Goal: Transaction & Acquisition: Book appointment/travel/reservation

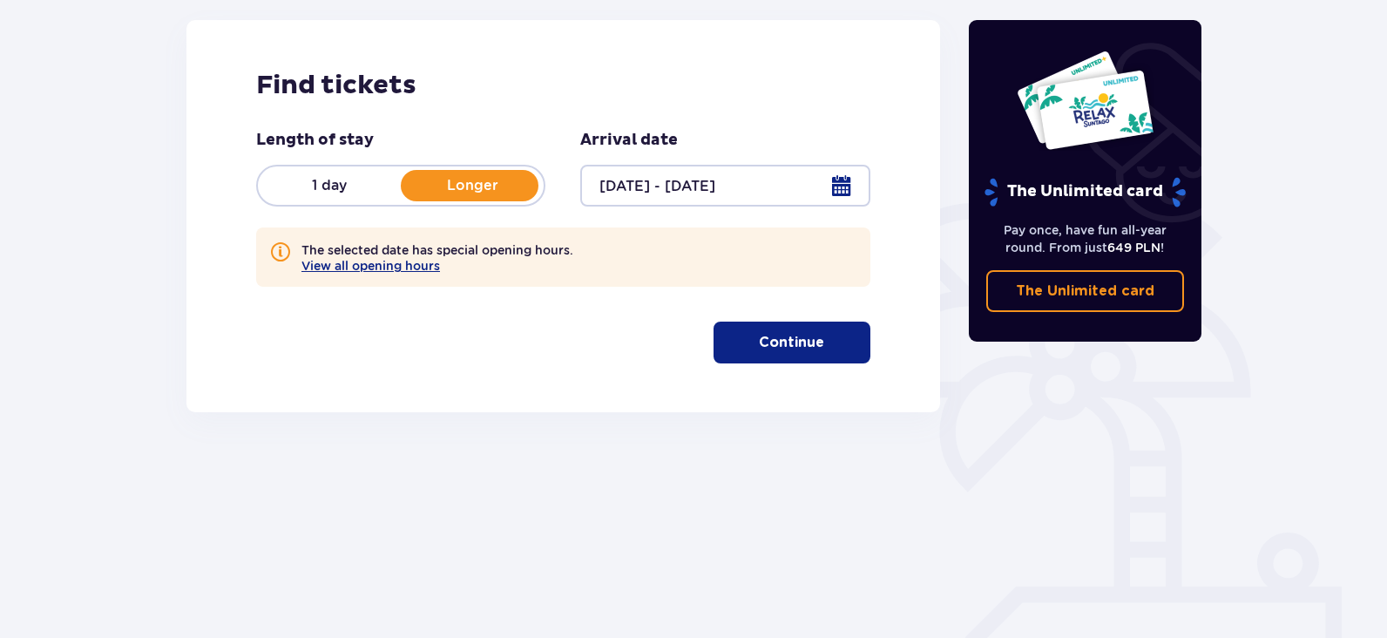
scroll to position [250, 0]
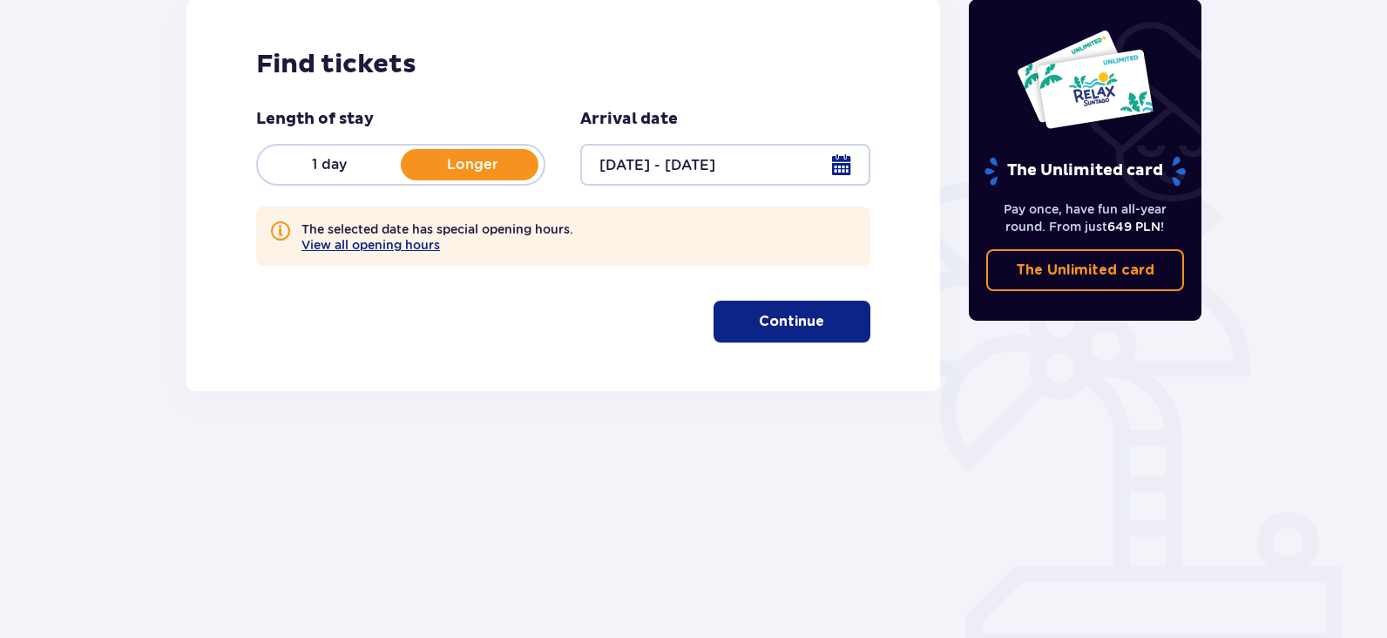
click at [761, 317] on p "Continue" at bounding box center [791, 321] width 65 height 19
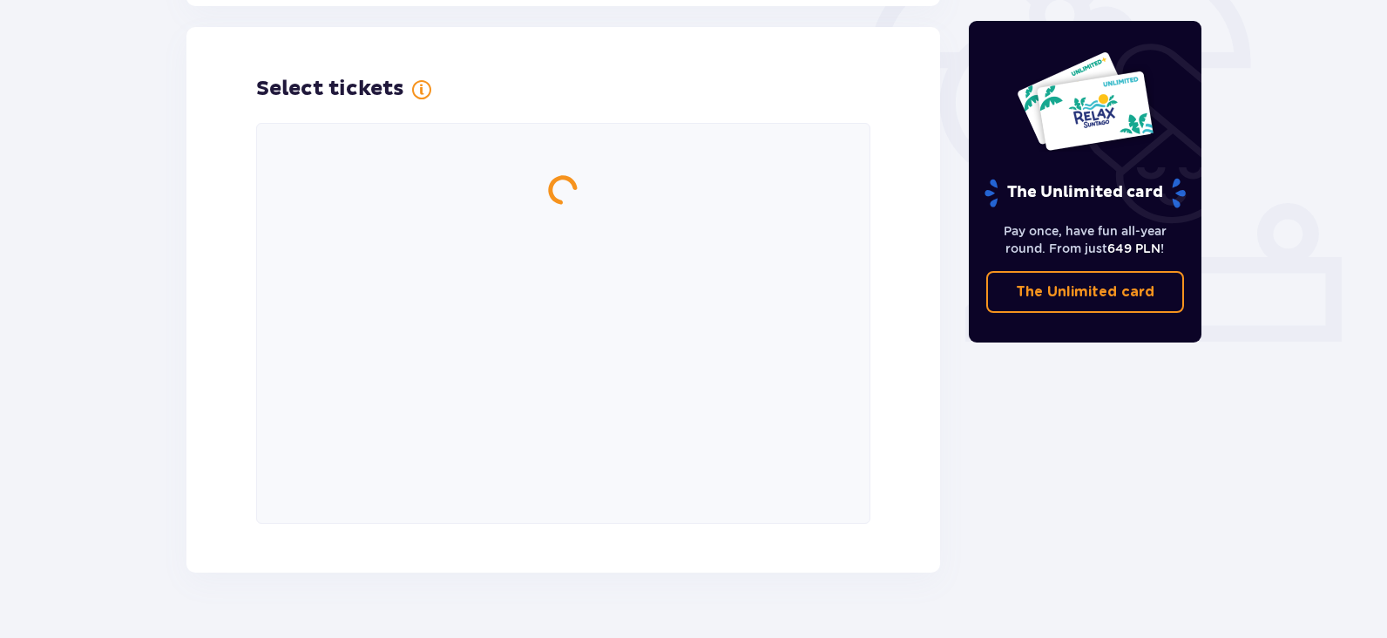
scroll to position [565, 0]
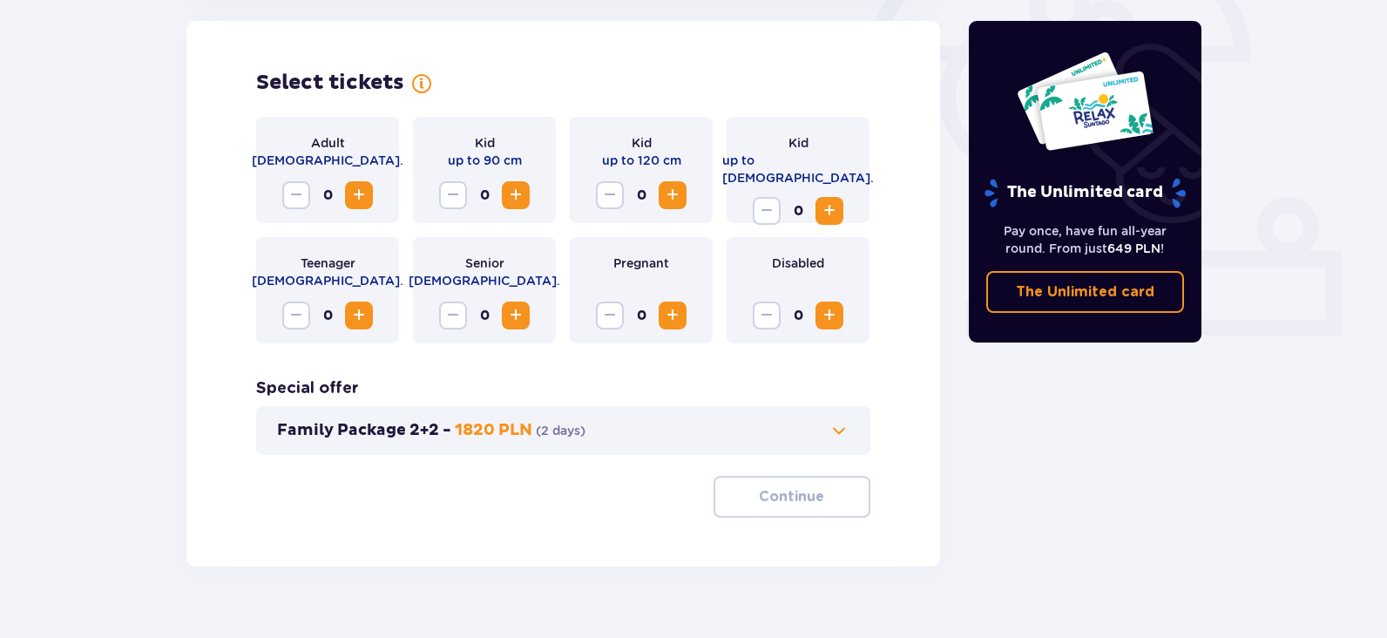
click at [351, 201] on span "Increase" at bounding box center [359, 195] width 21 height 21
click at [518, 195] on span "Increase" at bounding box center [515, 195] width 21 height 21
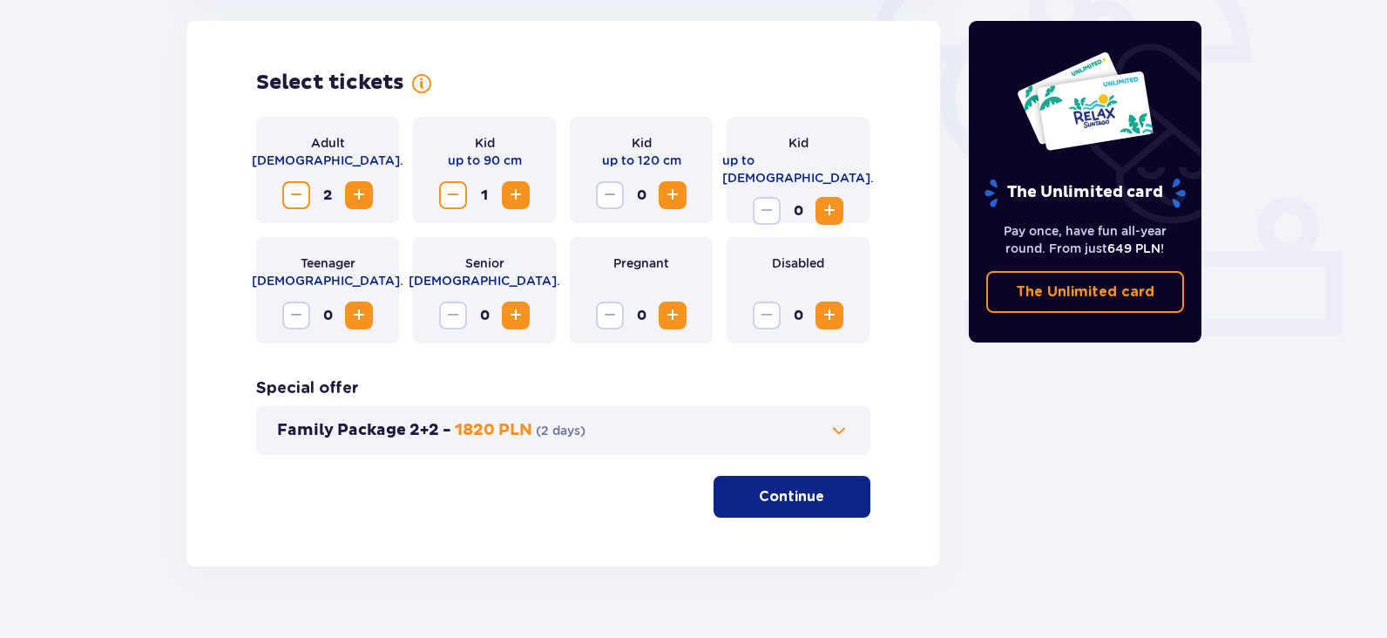
click at [671, 188] on span "Increase" at bounding box center [672, 195] width 21 height 21
click at [787, 498] on p "Continue" at bounding box center [791, 496] width 65 height 19
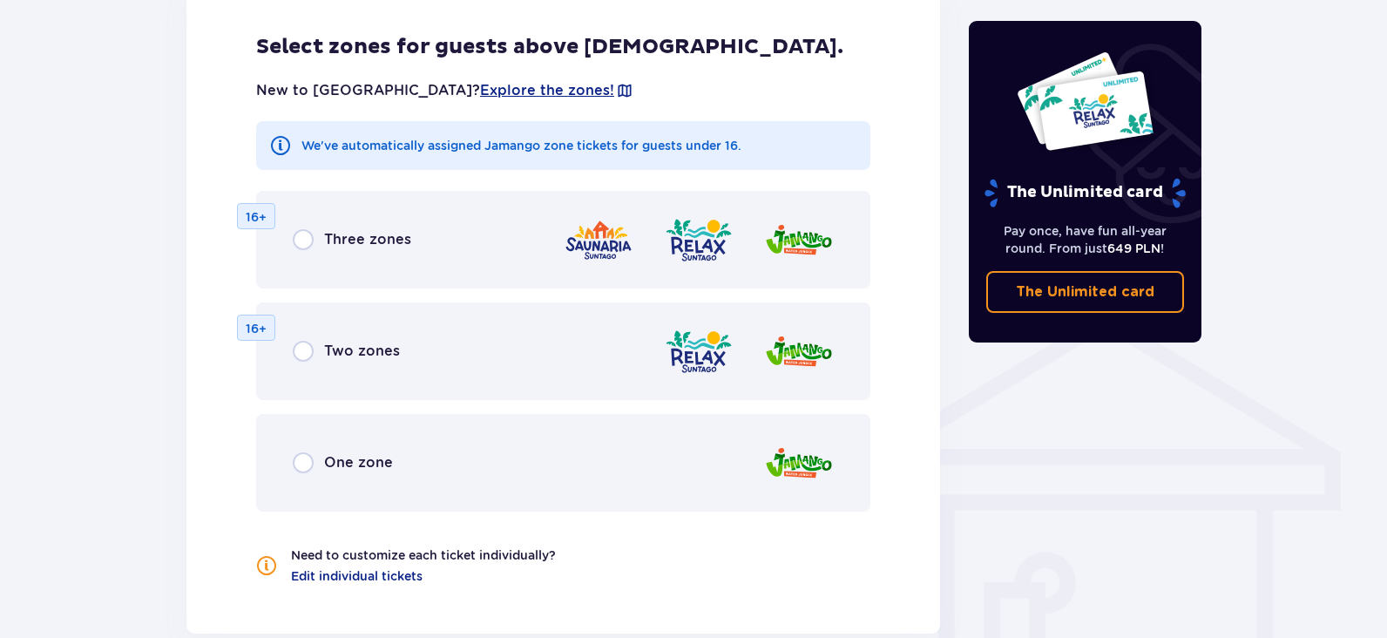
scroll to position [1135, 0]
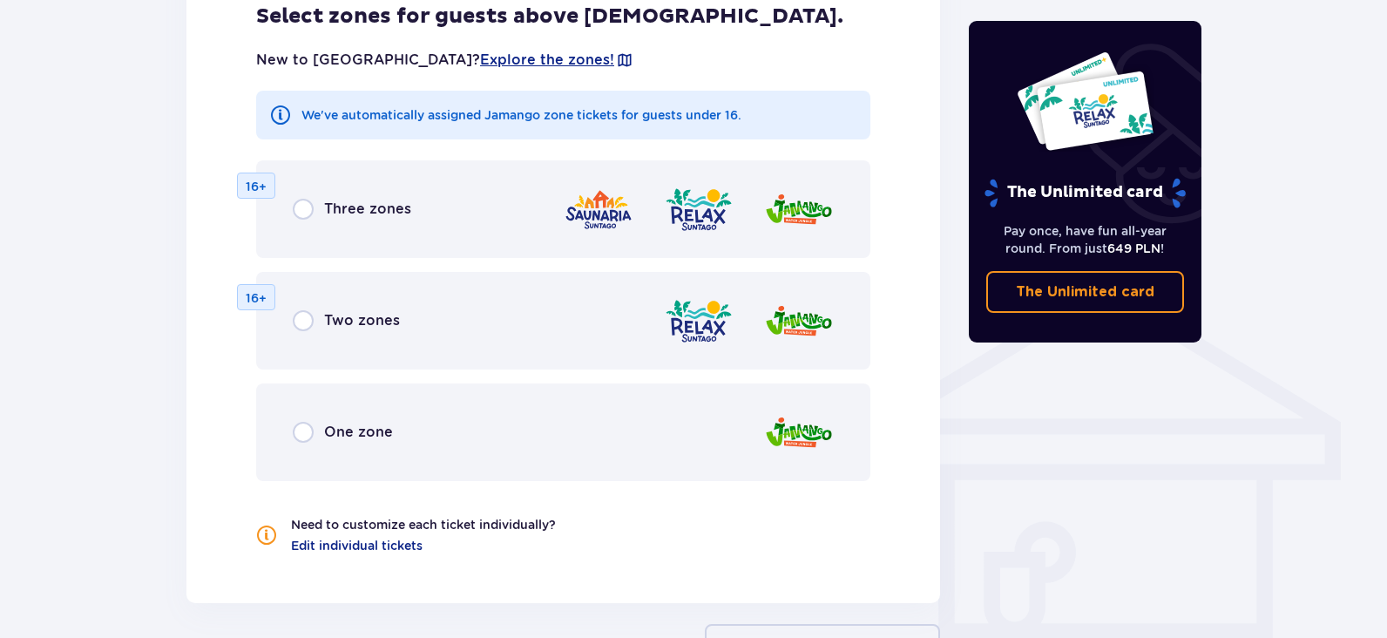
click at [303, 322] on input "radio" at bounding box center [303, 320] width 21 height 21
radio input "true"
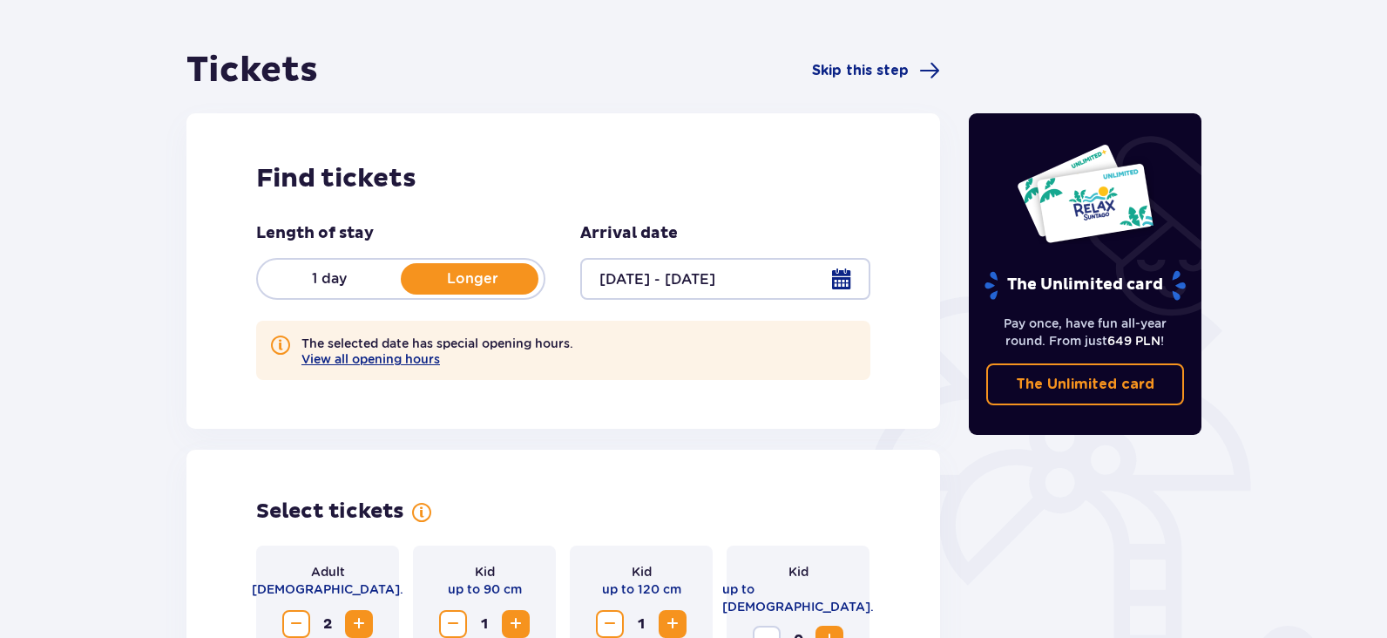
scroll to position [112, 0]
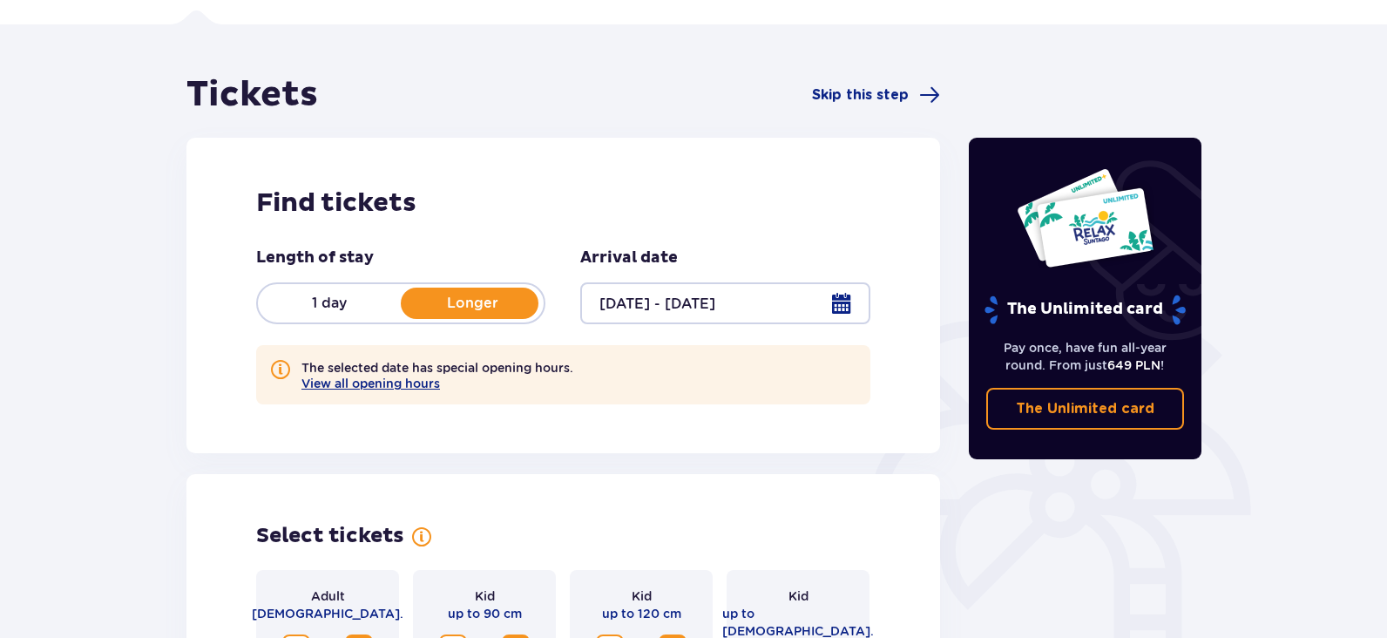
click at [837, 300] on div at bounding box center [724, 303] width 289 height 42
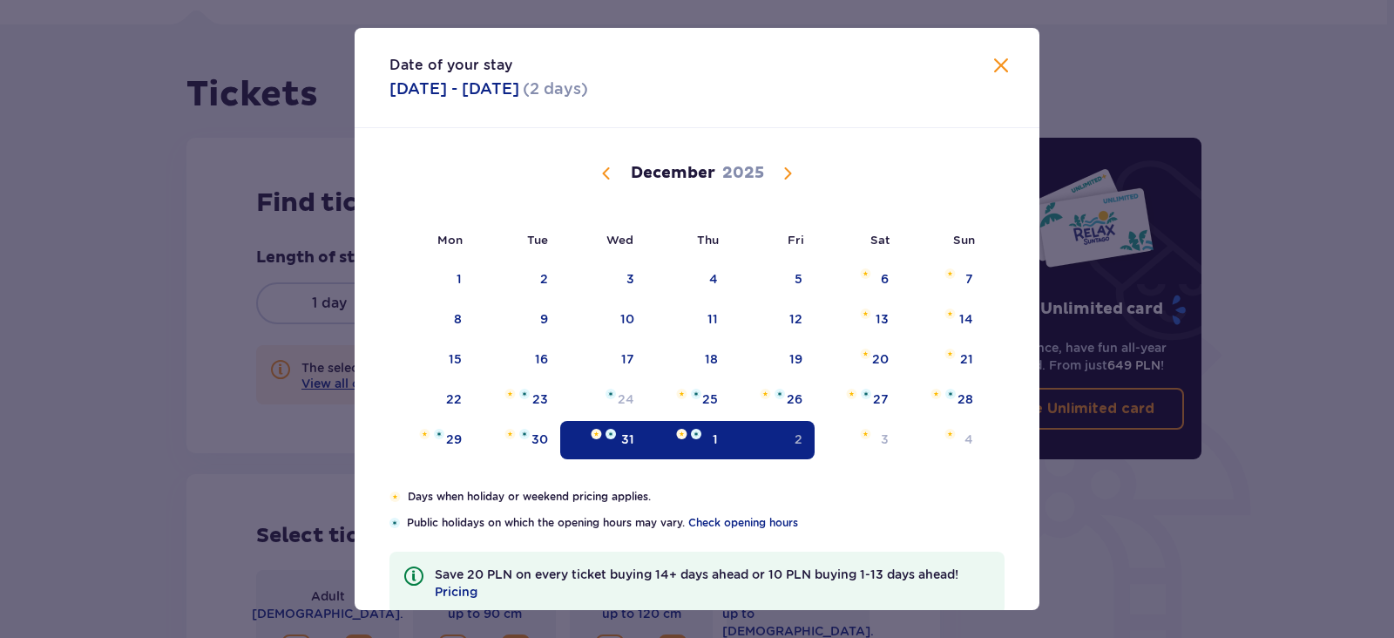
click at [699, 435] on div "1" at bounding box center [689, 440] width 85 height 38
click at [610, 442] on div "31" at bounding box center [603, 440] width 86 height 38
click at [715, 431] on div "1" at bounding box center [715, 439] width 5 height 17
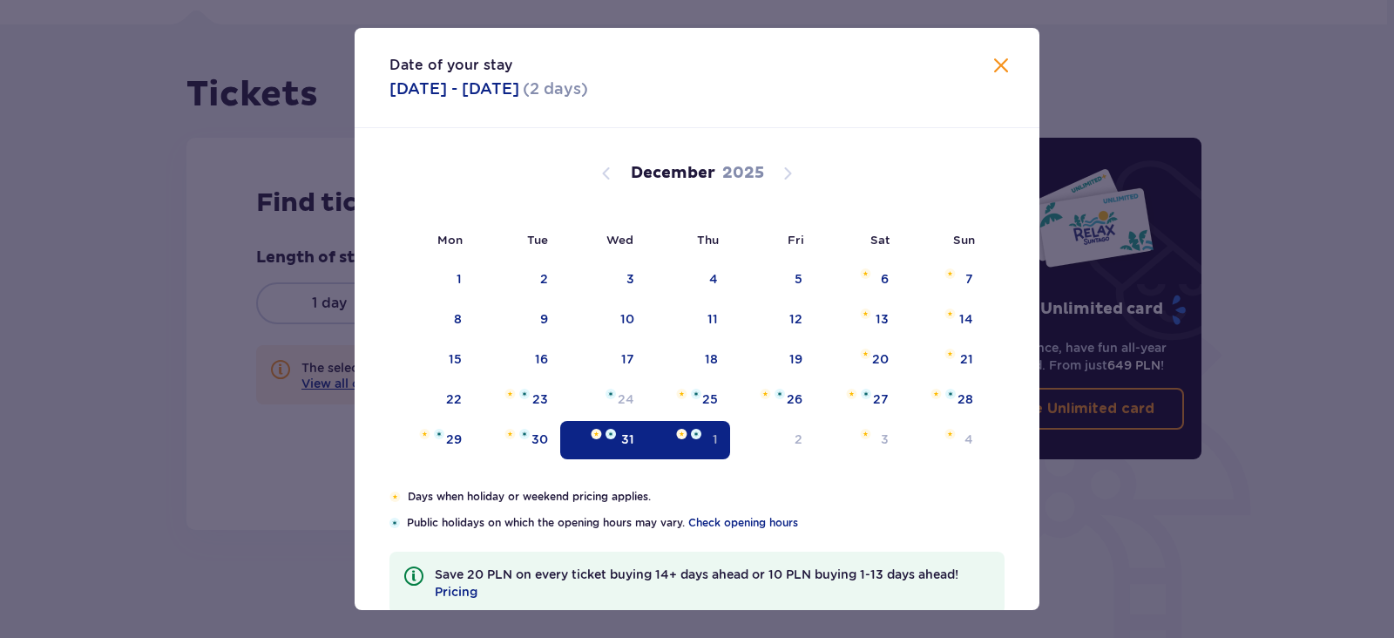
type input "[DATE] - [DATE]"
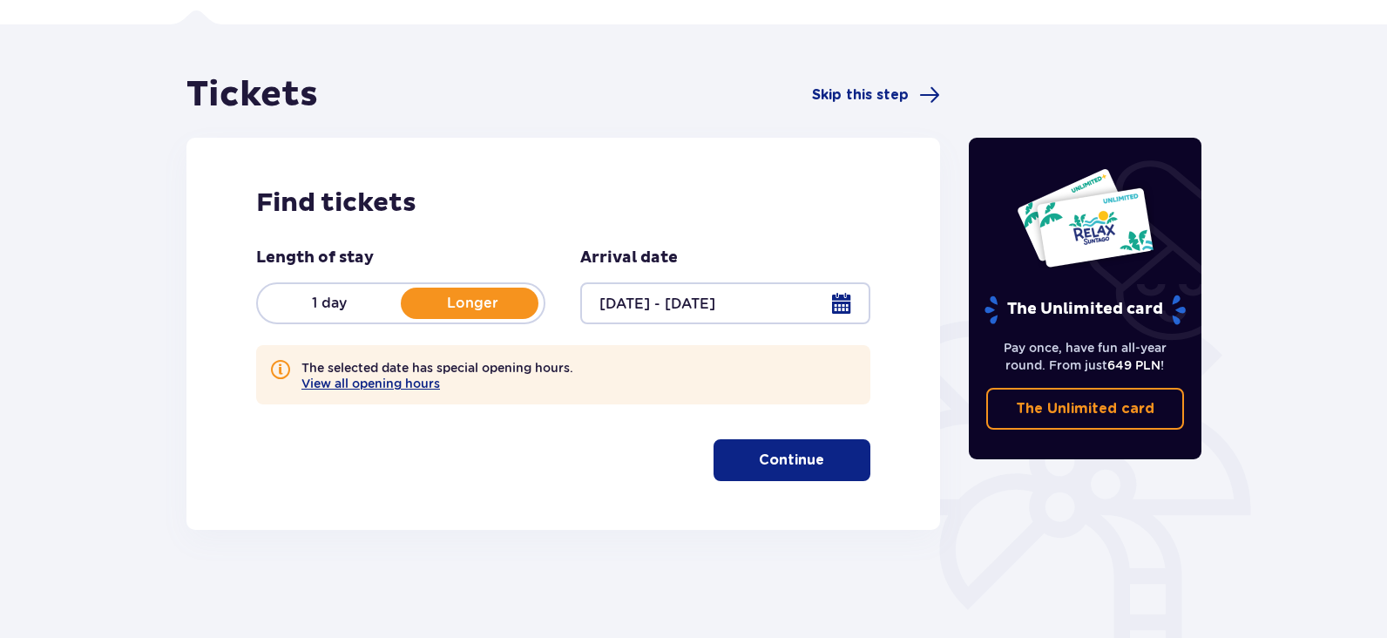
click at [779, 464] on p "Continue" at bounding box center [791, 460] width 65 height 19
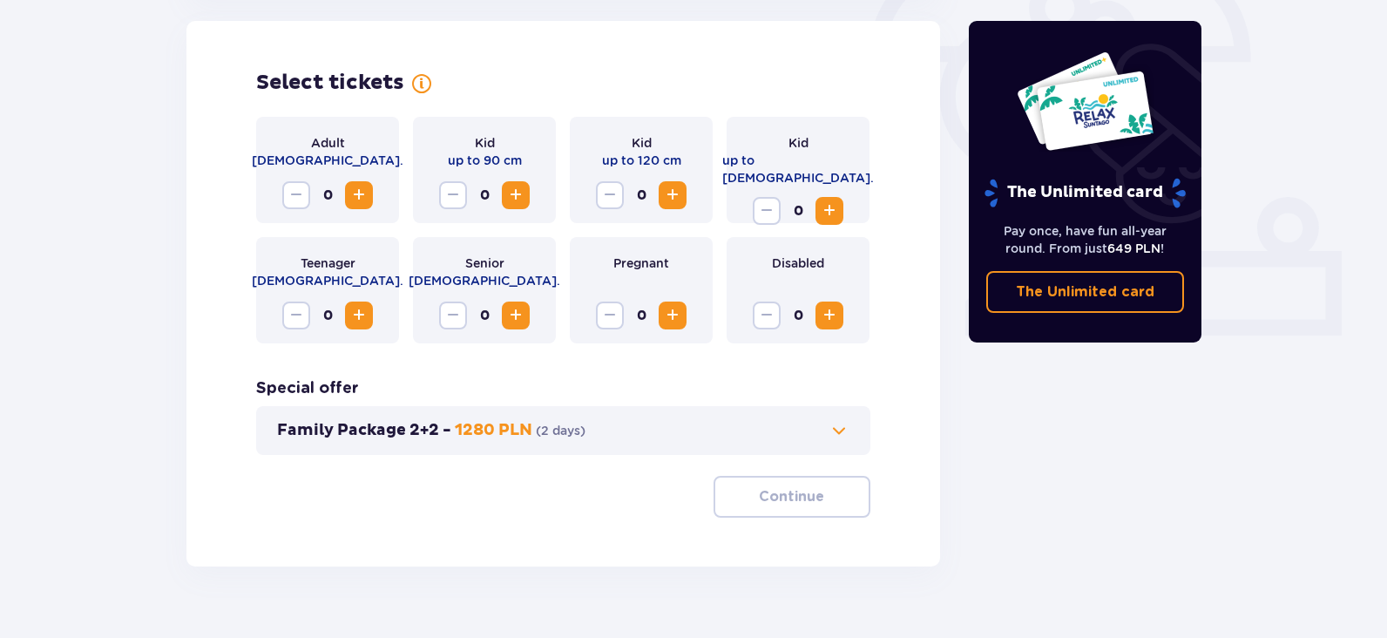
scroll to position [598, 0]
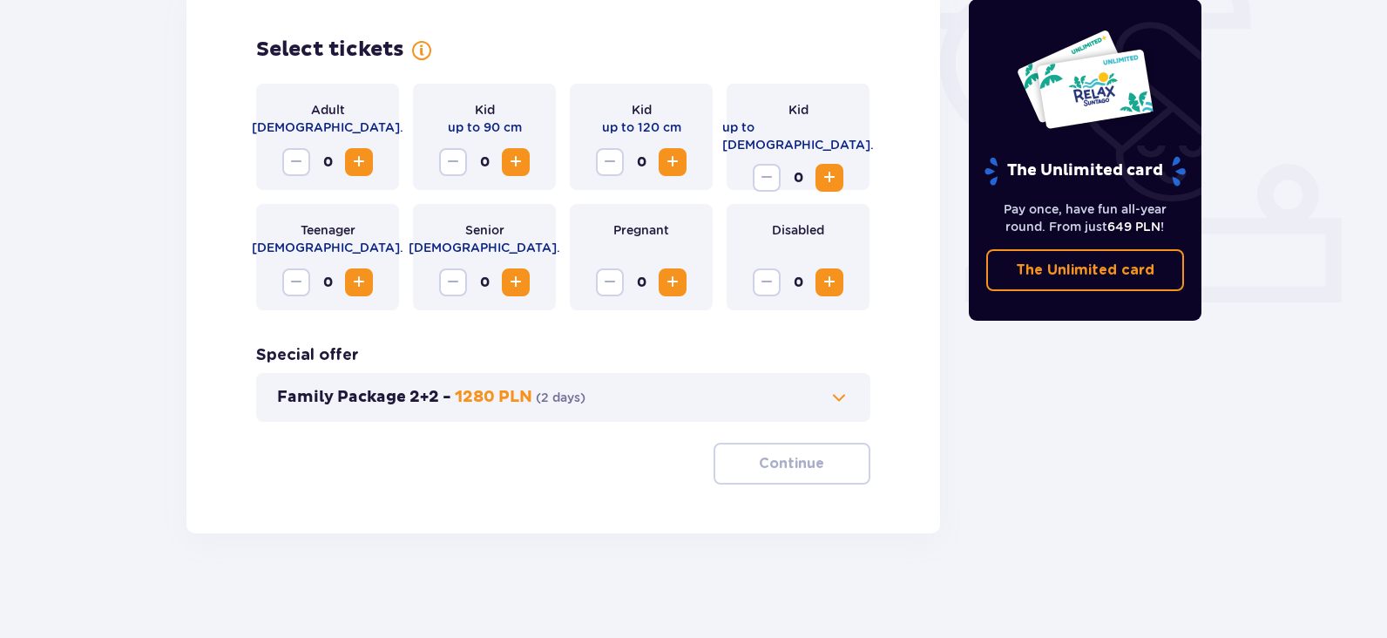
click at [357, 166] on span "Increase" at bounding box center [359, 162] width 21 height 21
click at [516, 158] on span "Increase" at bounding box center [515, 162] width 21 height 21
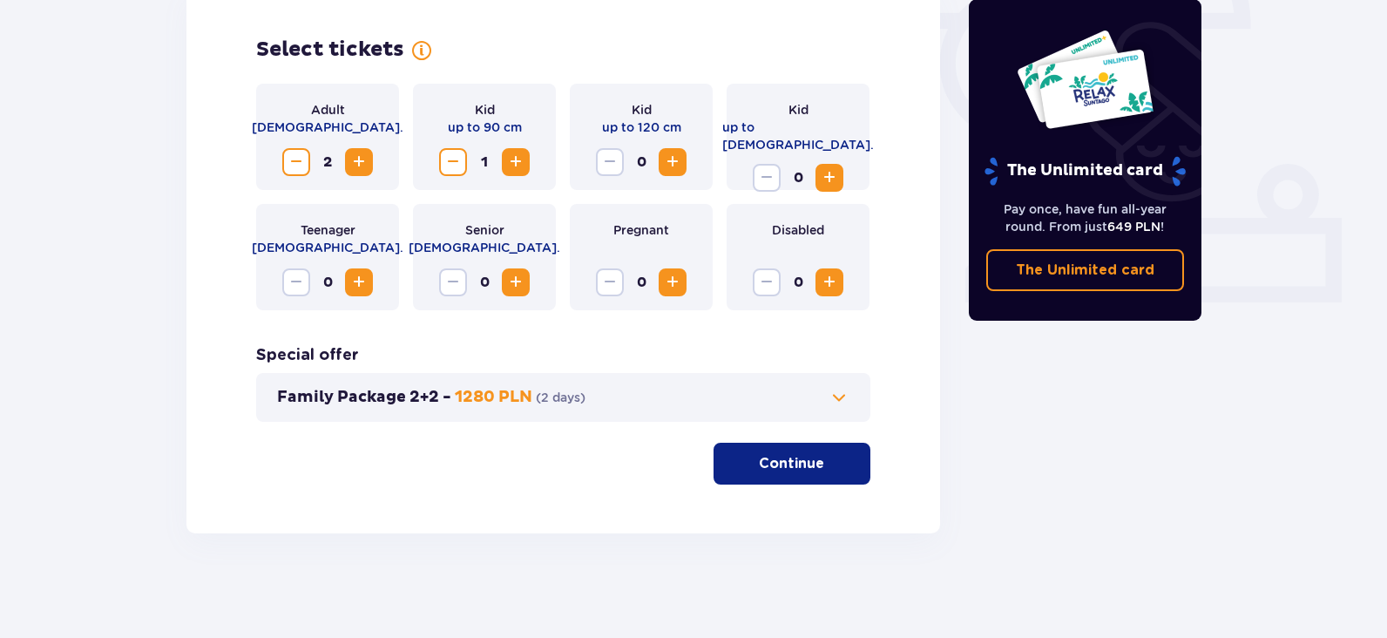
click at [678, 156] on span "Increase" at bounding box center [672, 162] width 21 height 21
click at [776, 467] on p "Continue" at bounding box center [791, 463] width 65 height 19
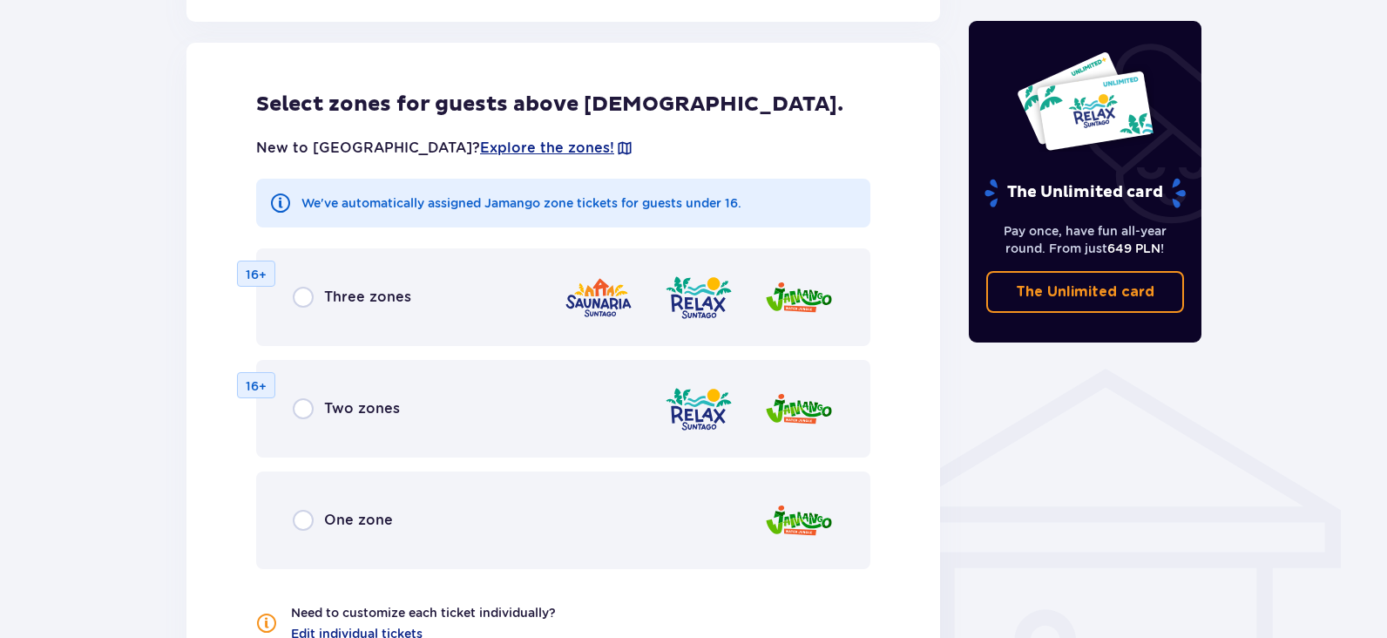
scroll to position [1048, 0]
click at [327, 414] on span "Two zones" at bounding box center [362, 407] width 76 height 19
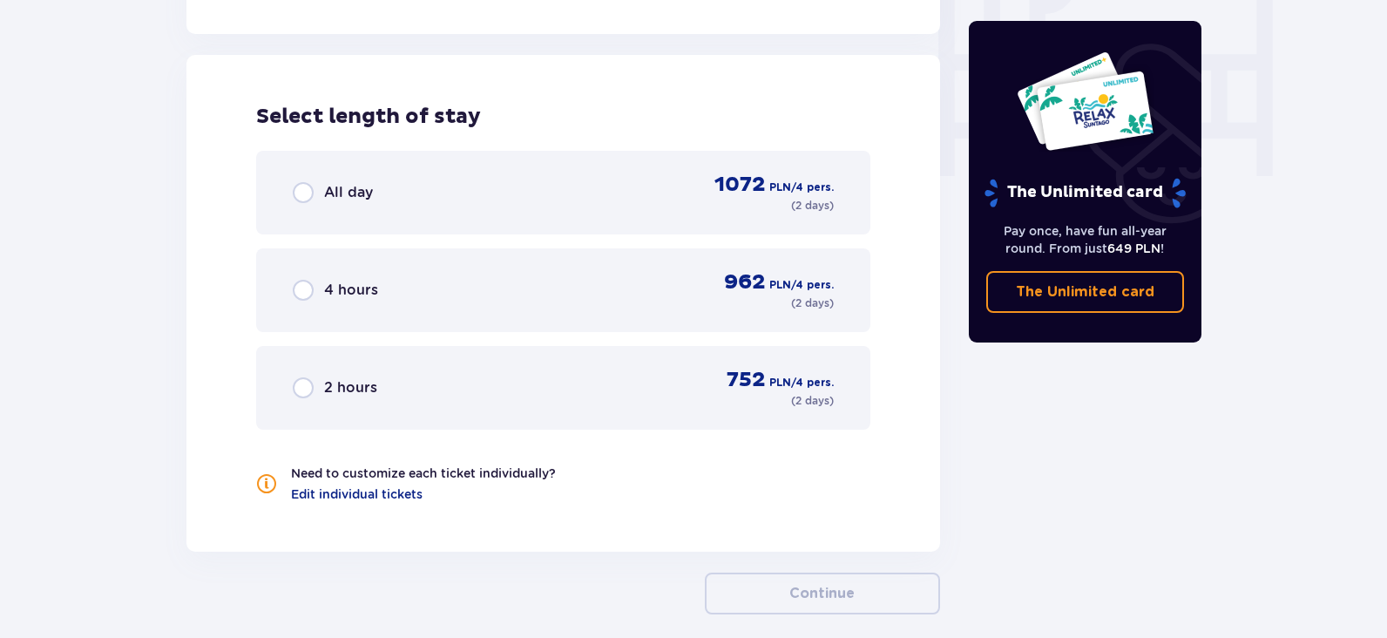
scroll to position [1717, 0]
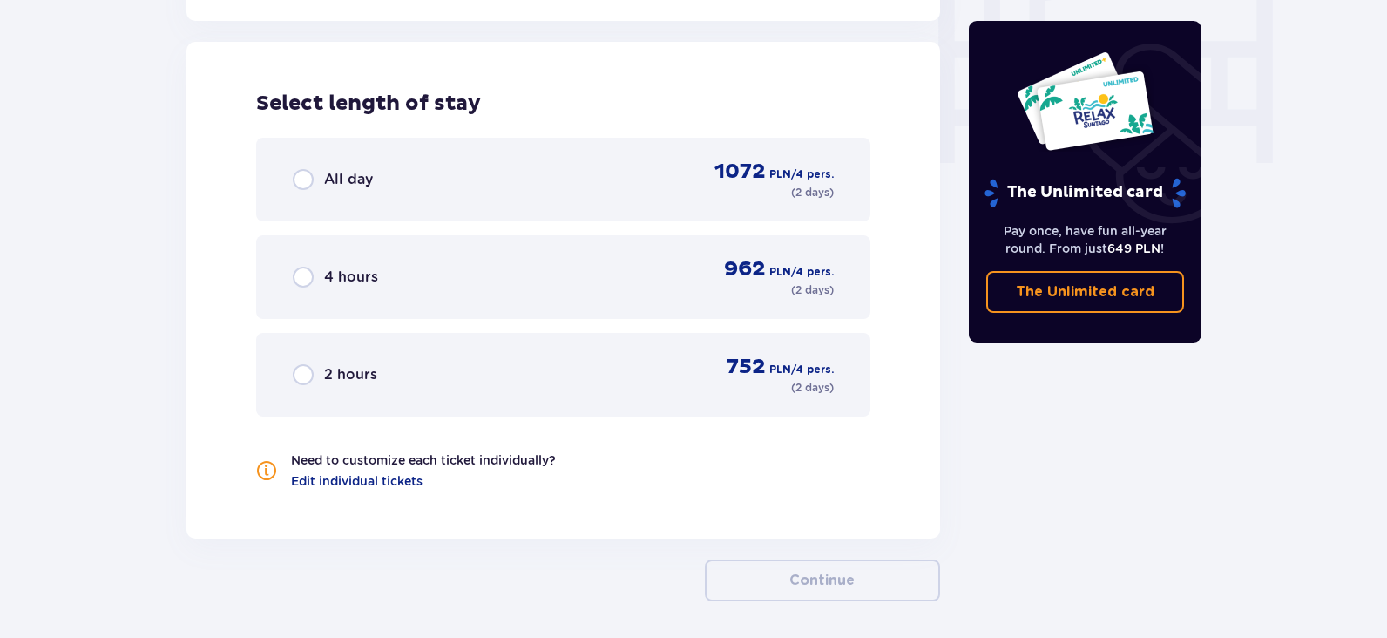
click at [301, 180] on input "radio" at bounding box center [303, 179] width 21 height 21
radio input "true"
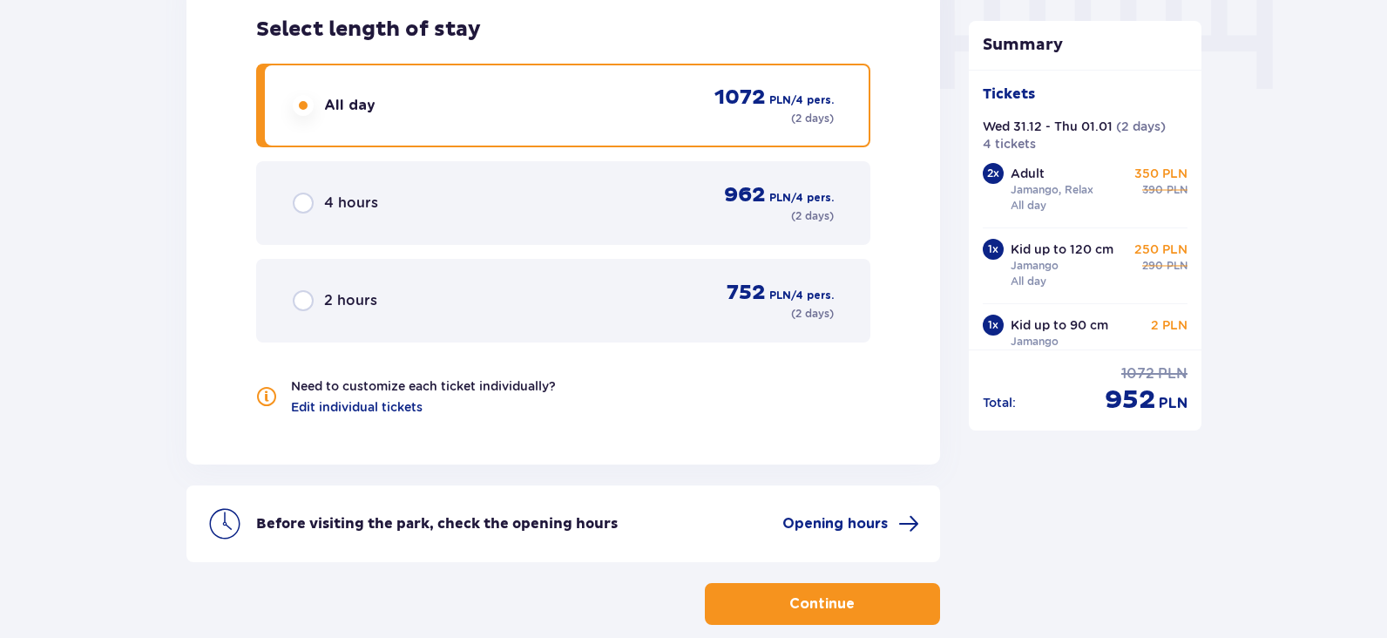
scroll to position [1795, 0]
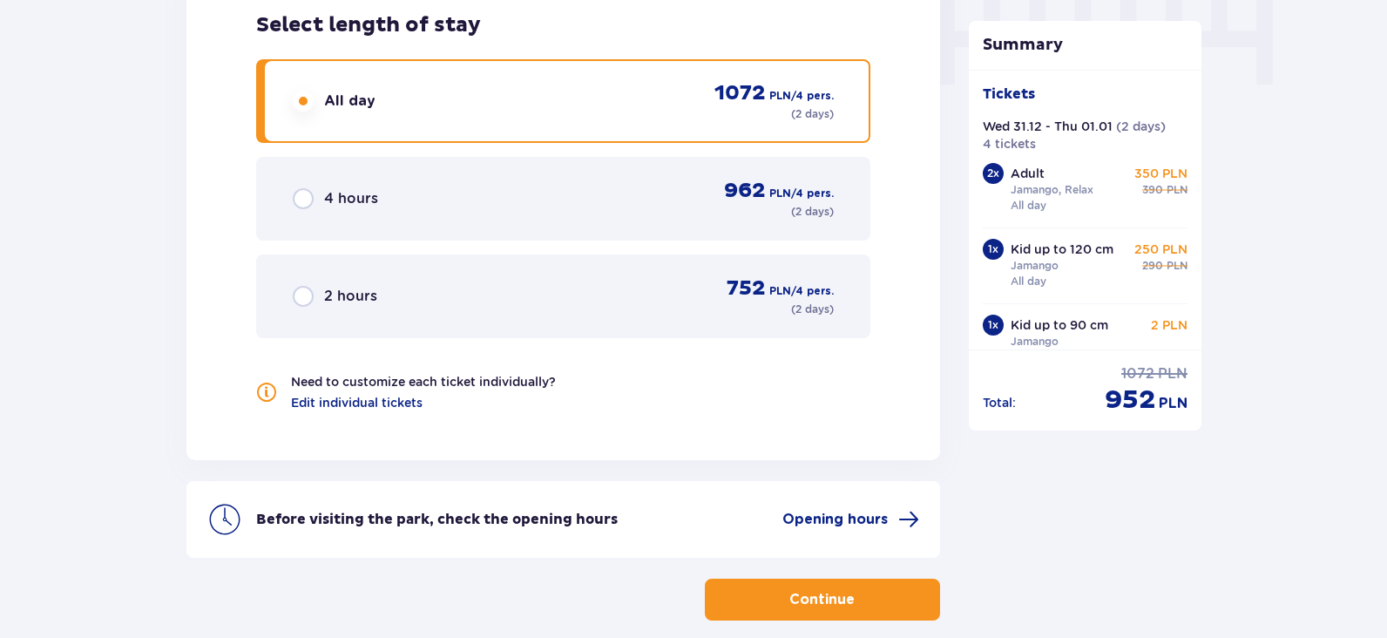
click at [815, 592] on p "Continue" at bounding box center [822, 599] width 65 height 19
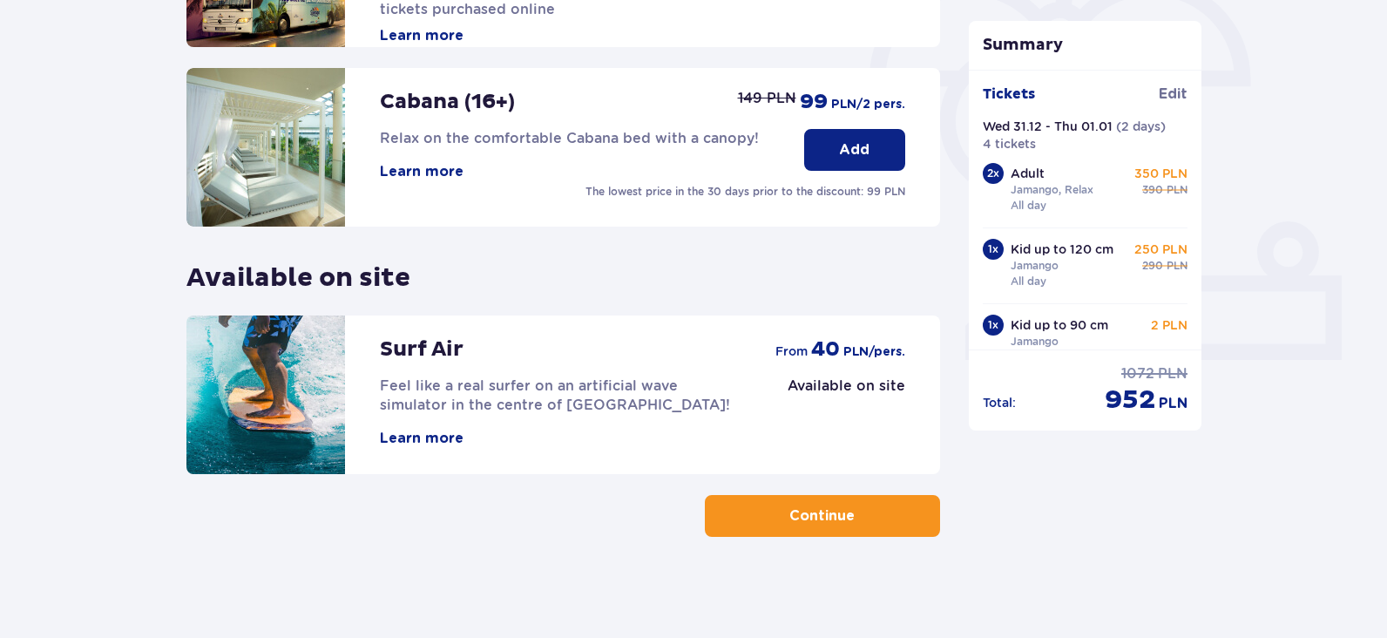
scroll to position [544, 0]
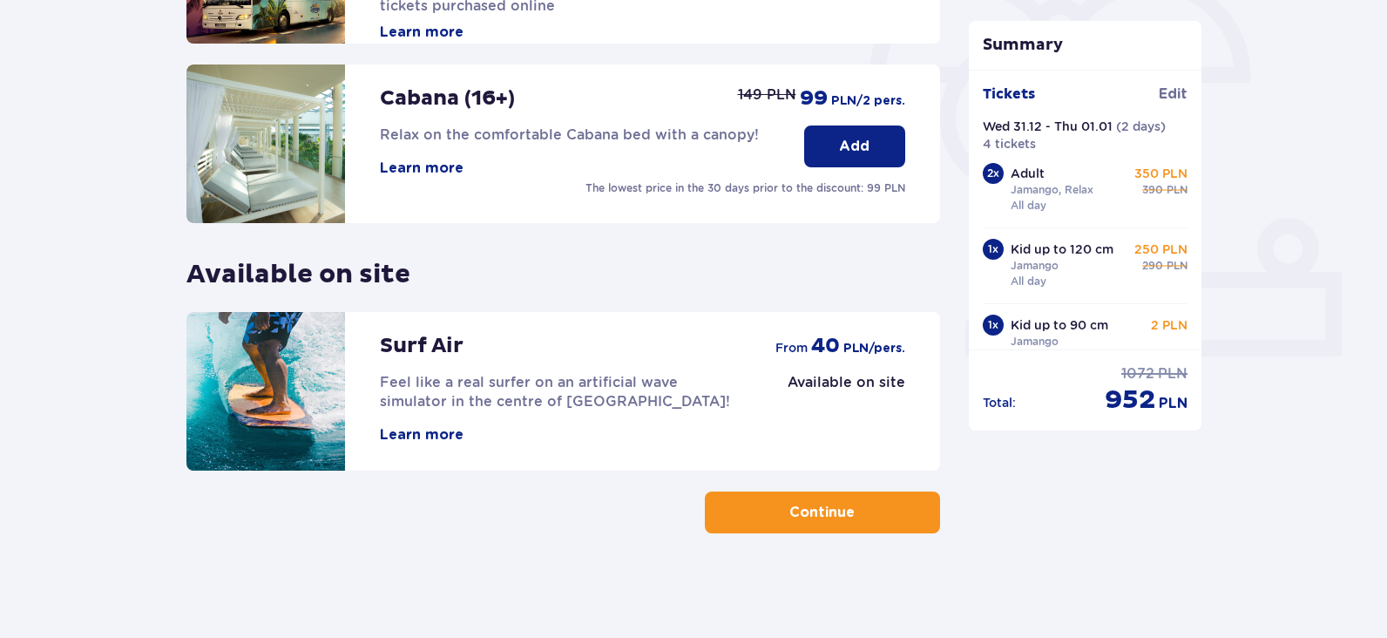
click at [763, 508] on button "Continue" at bounding box center [822, 513] width 235 height 42
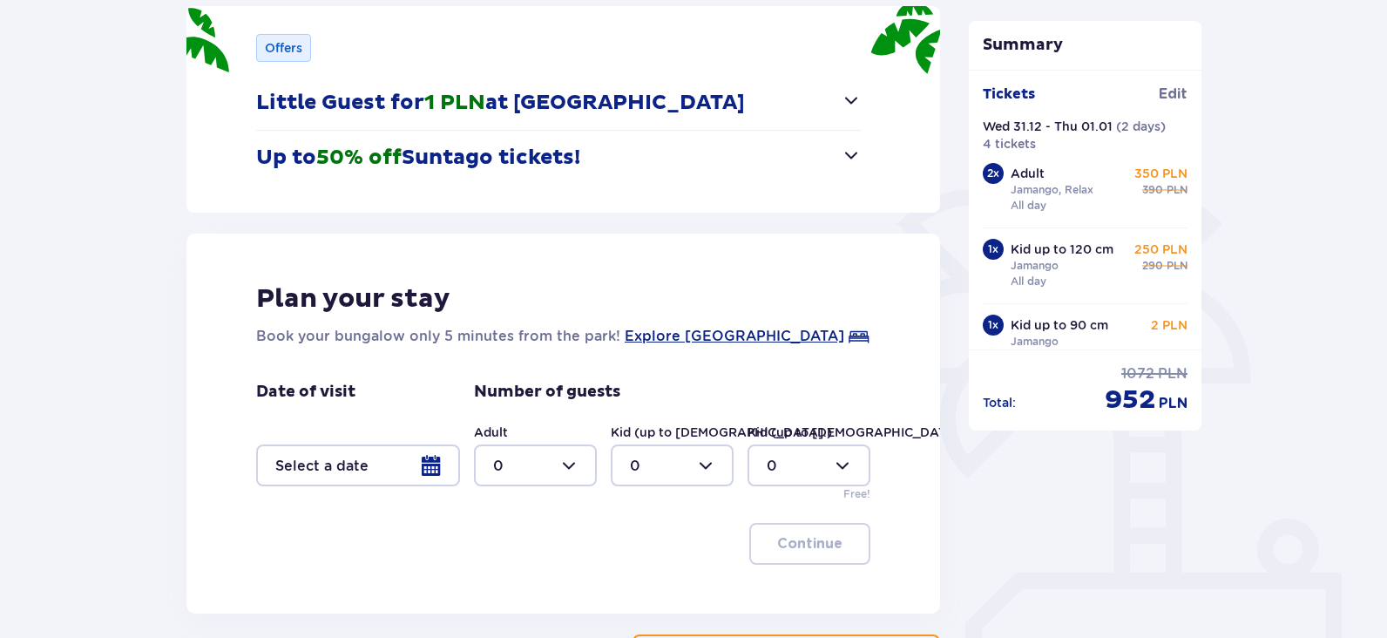
scroll to position [261, 0]
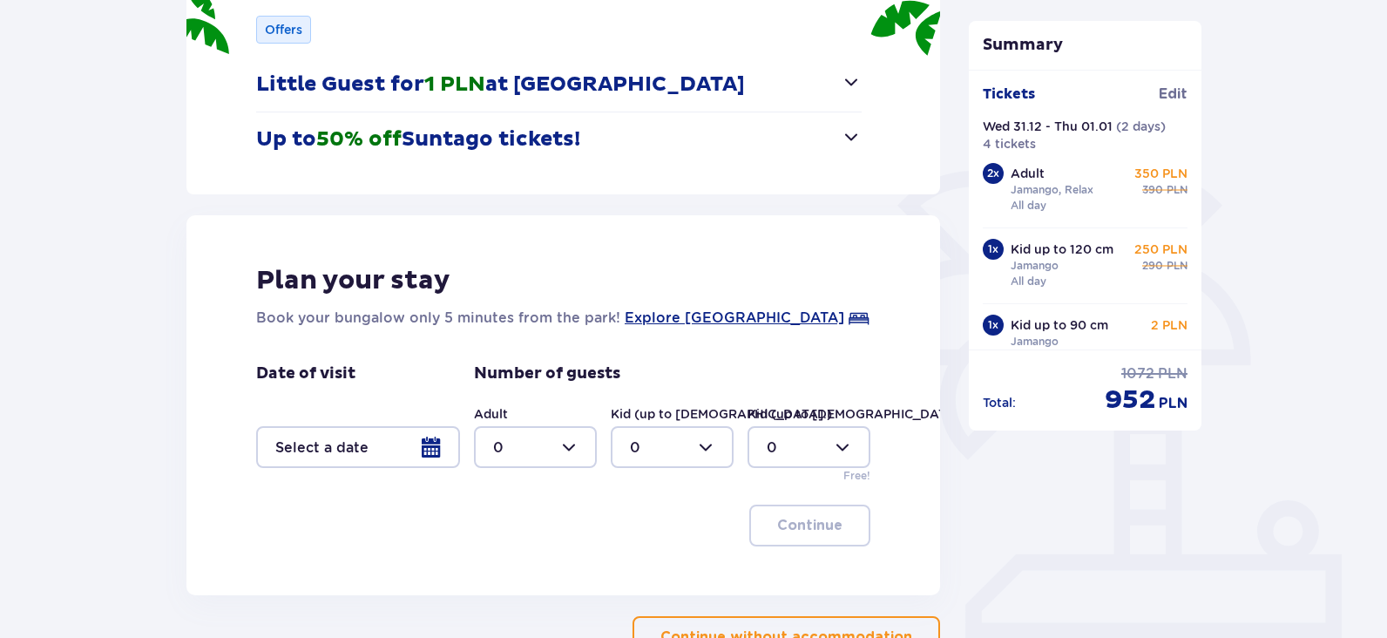
click at [574, 445] on div at bounding box center [535, 447] width 123 height 42
click at [523, 351] on div "2" at bounding box center [535, 350] width 85 height 19
type input "2"
click at [639, 452] on div at bounding box center [672, 447] width 123 height 42
click at [643, 348] on div "2" at bounding box center [672, 350] width 85 height 19
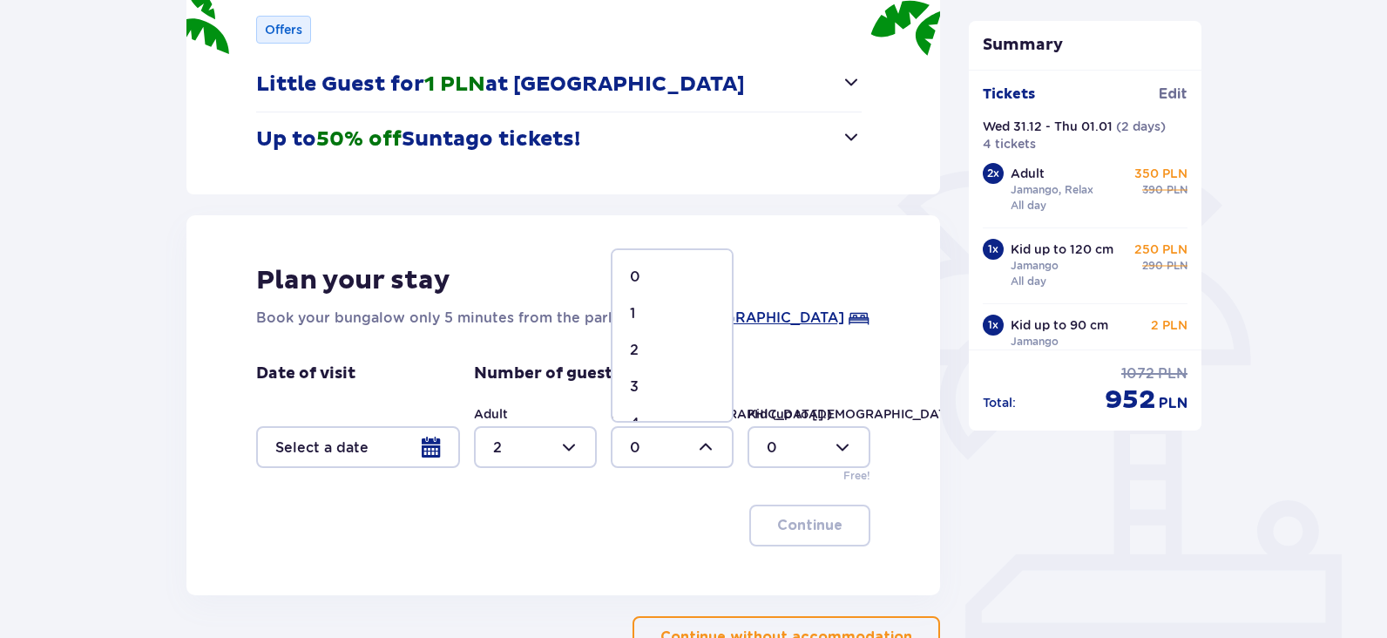
type input "2"
click at [782, 453] on div at bounding box center [809, 447] width 123 height 42
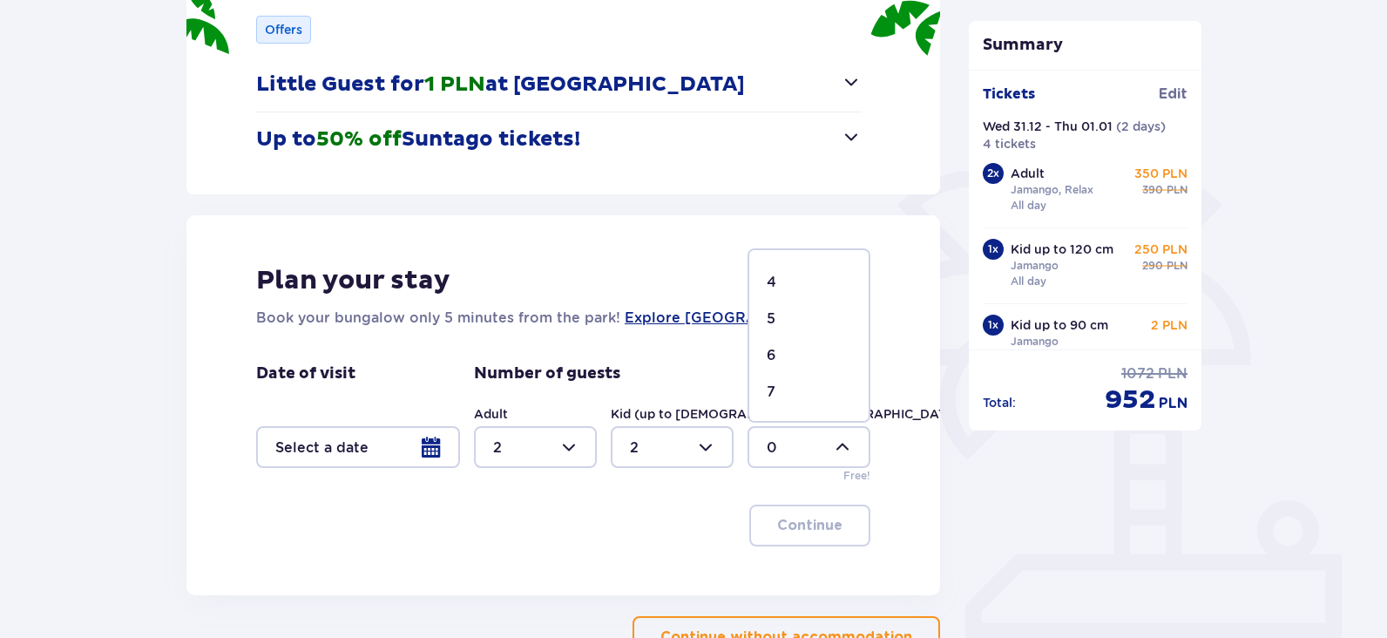
scroll to position [174, 0]
click at [705, 451] on div at bounding box center [672, 447] width 123 height 42
click at [681, 525] on div "Continue" at bounding box center [563, 526] width 614 height 42
click at [445, 446] on div at bounding box center [358, 447] width 204 height 42
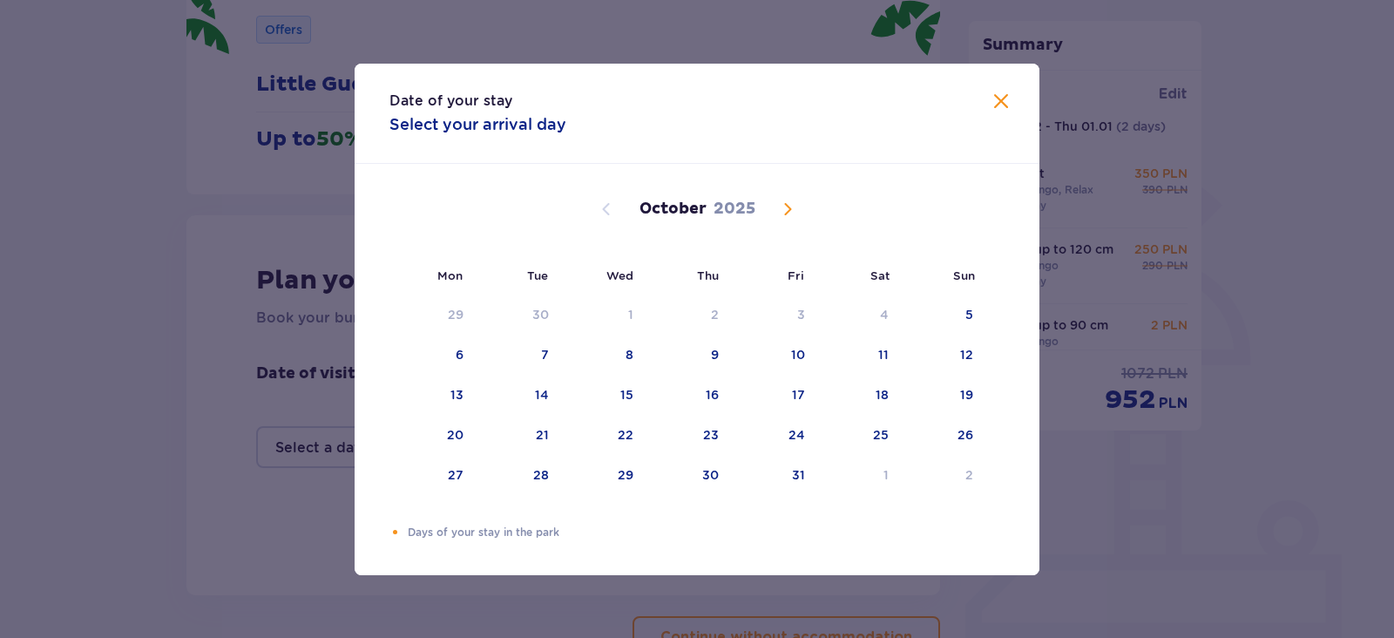
drag, startPoint x: 797, startPoint y: 203, endPoint x: 806, endPoint y: 208, distance: 10.2
click at [799, 203] on div "[DATE] 1 2 3 4 5 6 7 8 9 10 11 12 13 14 15 16 17 18 19 20 21 22 23 24 25 26 27 …" at bounding box center [697, 344] width 685 height 361
click at [790, 212] on span "Next month" at bounding box center [787, 209] width 21 height 21
click at [789, 211] on span "Next month" at bounding box center [787, 209] width 21 height 21
click at [624, 481] on div "31" at bounding box center [627, 474] width 13 height 17
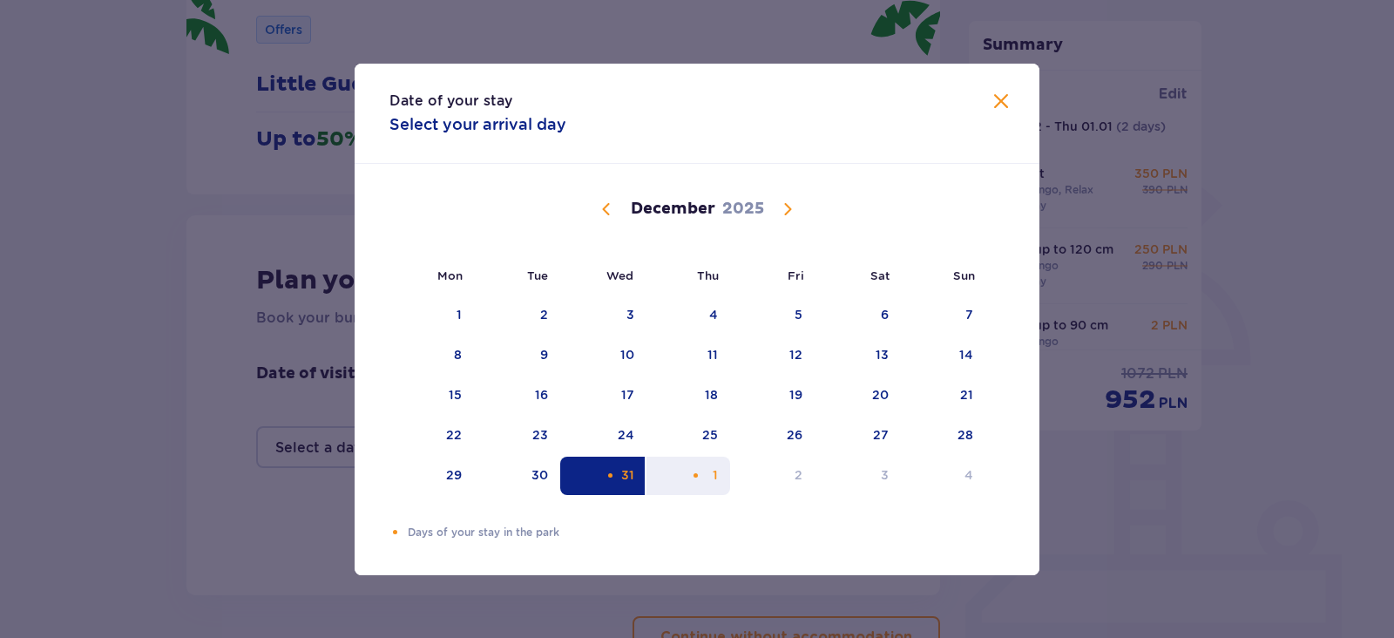
click at [698, 473] on div "Orange dot" at bounding box center [695, 475] width 11 height 11
type input "[DATE] - [DATE]"
type input "0"
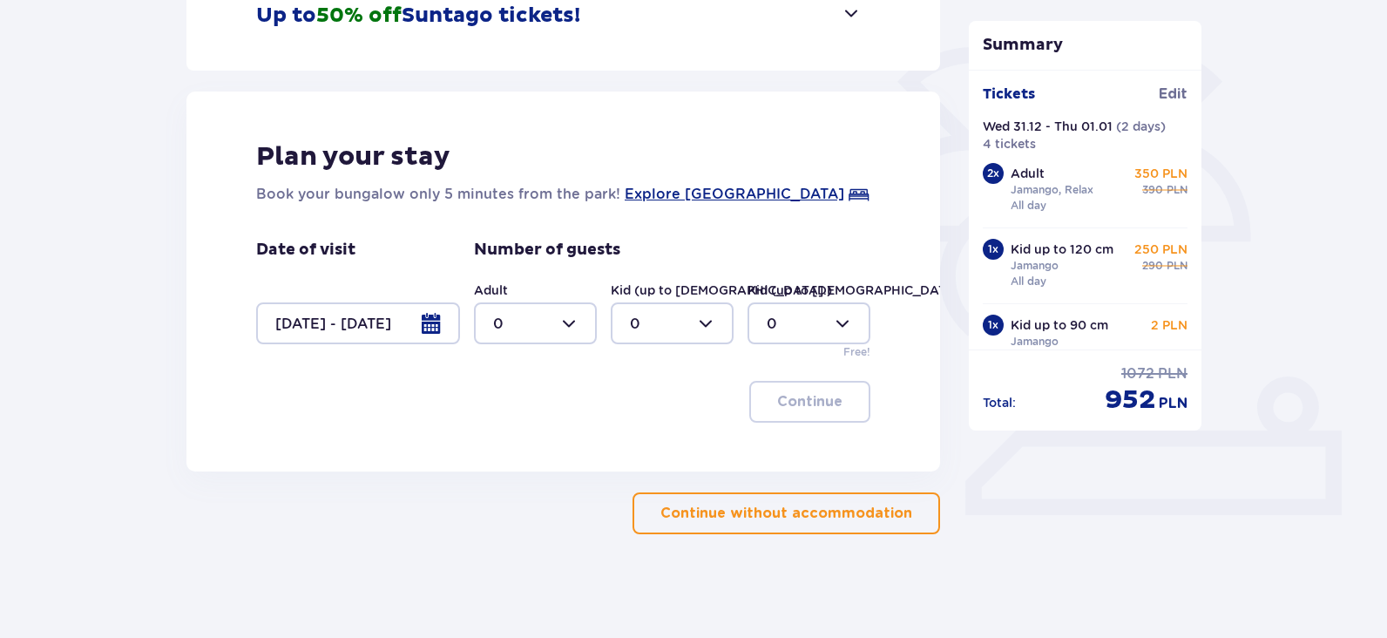
scroll to position [386, 0]
click at [504, 321] on div at bounding box center [535, 323] width 123 height 42
click at [504, 447] on div "2" at bounding box center [535, 448] width 85 height 19
type input "2"
click at [658, 319] on div at bounding box center [672, 323] width 123 height 42
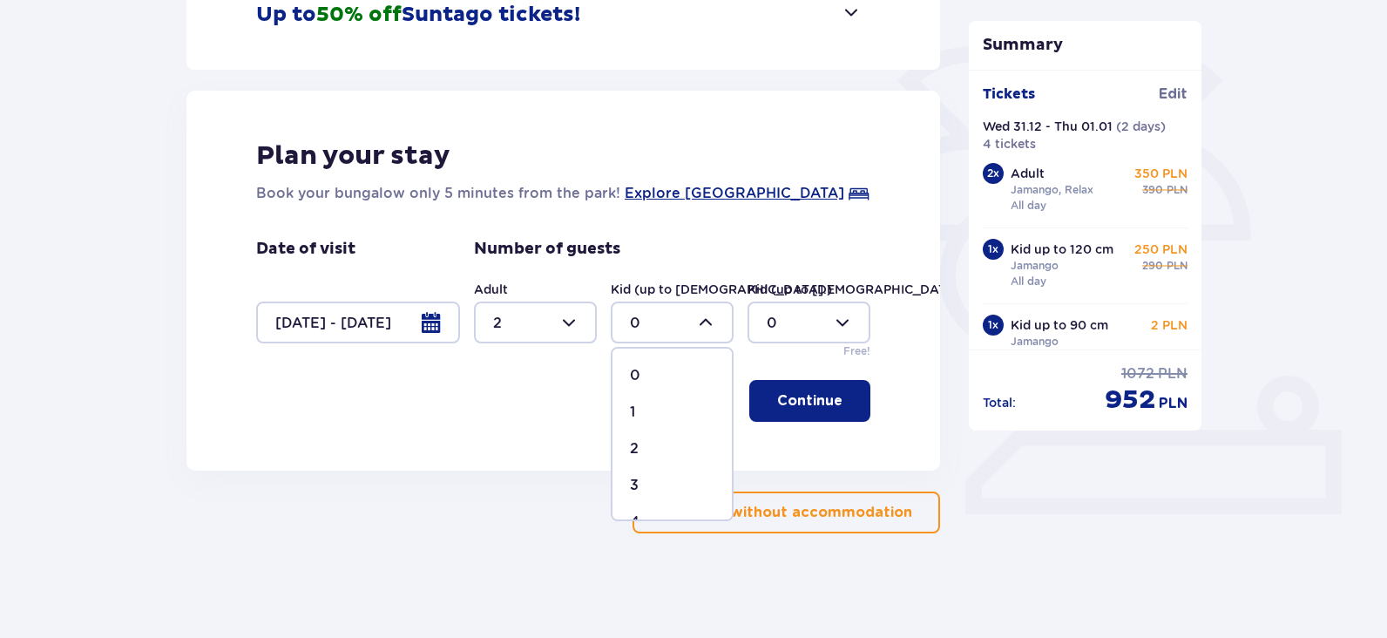
click at [641, 445] on div "2" at bounding box center [672, 448] width 85 height 19
type input "2"
click at [810, 397] on p "Continue" at bounding box center [809, 400] width 65 height 19
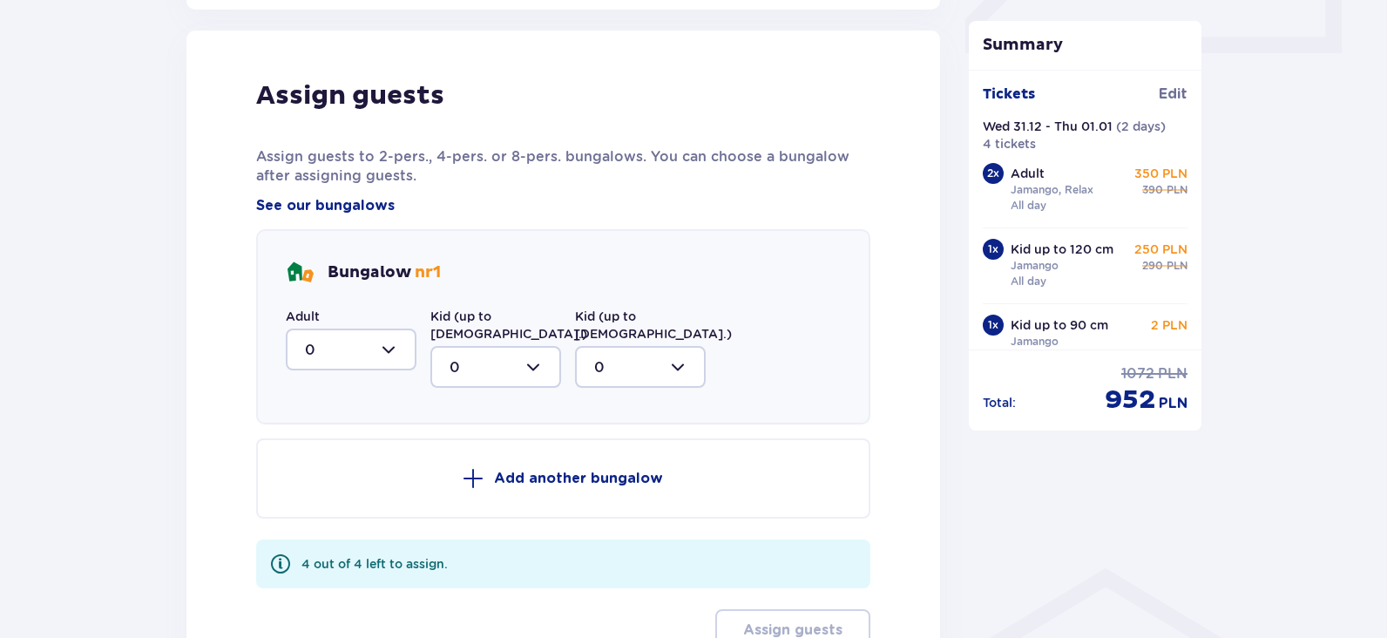
scroll to position [857, 0]
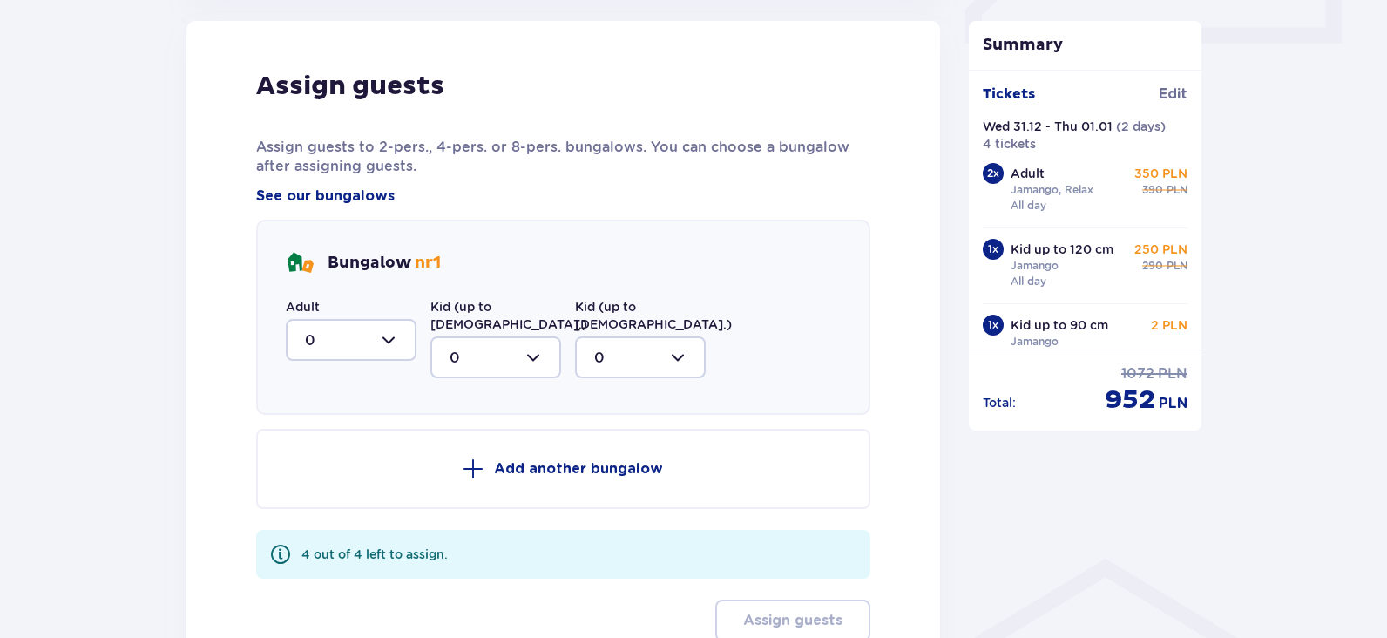
click at [352, 331] on div at bounding box center [351, 340] width 131 height 42
click at [327, 461] on div "2" at bounding box center [351, 466] width 92 height 19
type input "2"
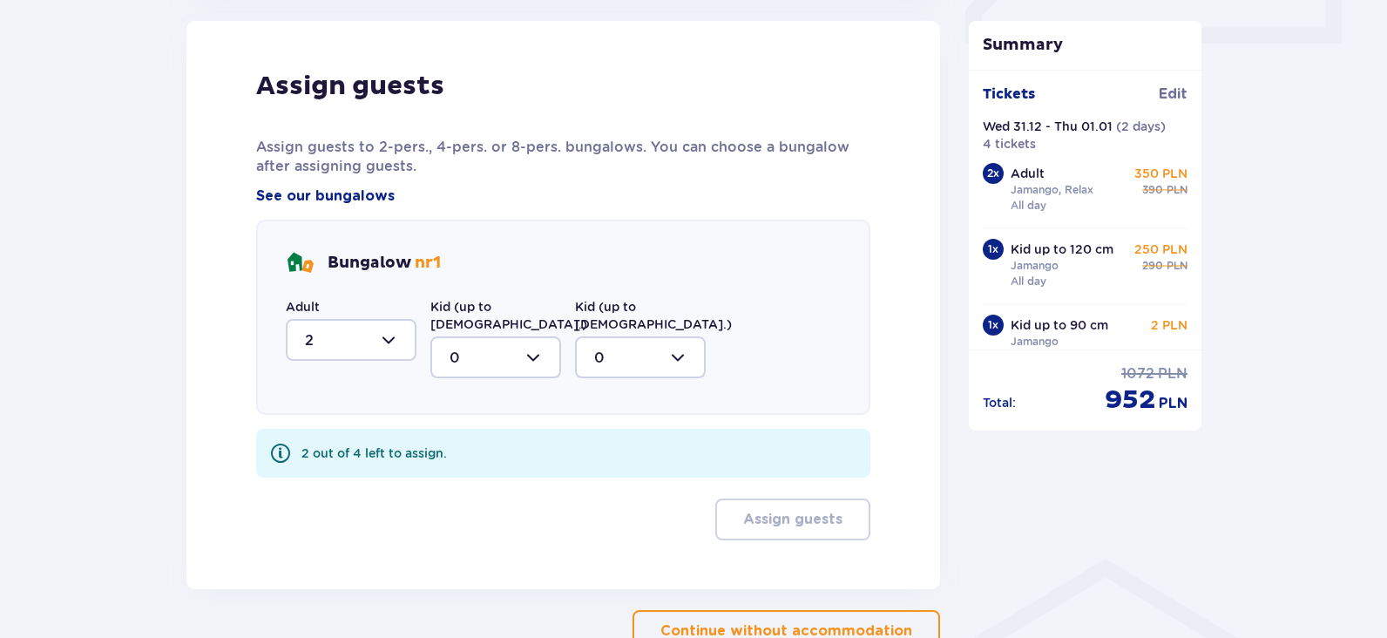
click at [481, 338] on div at bounding box center [496, 357] width 131 height 42
click at [460, 474] on div "2" at bounding box center [496, 483] width 92 height 19
type input "2"
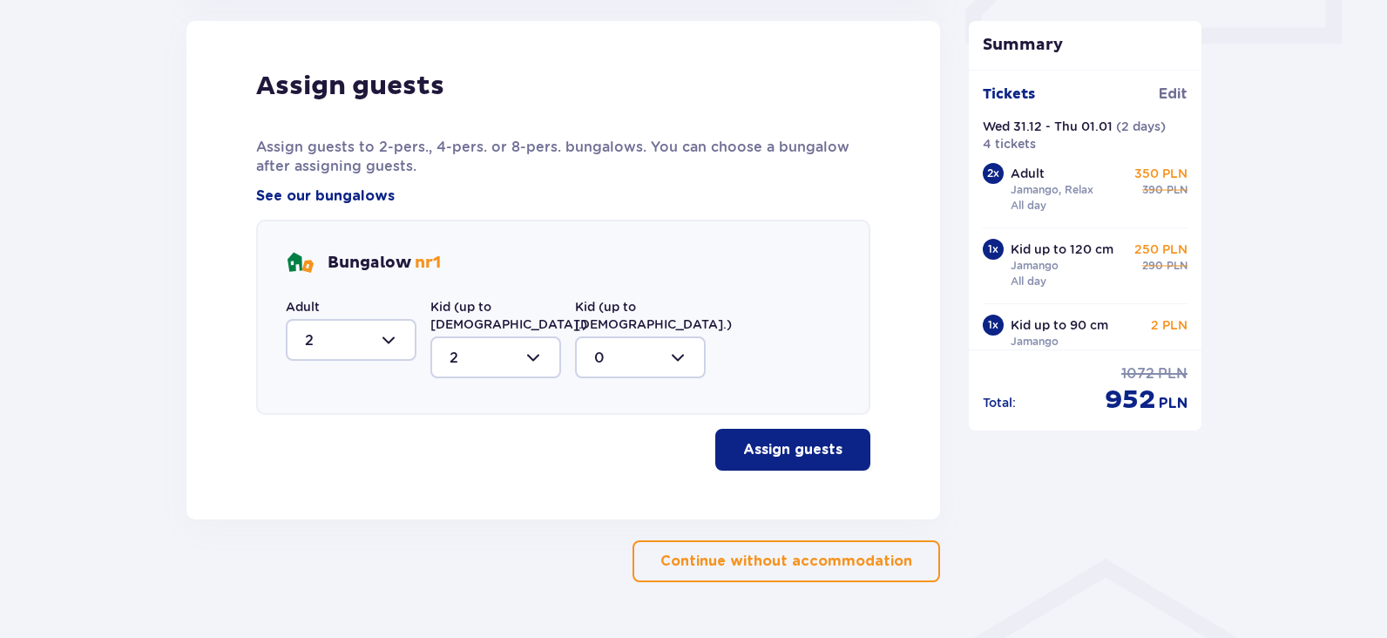
click at [779, 441] on p "Assign guests" at bounding box center [792, 449] width 99 height 19
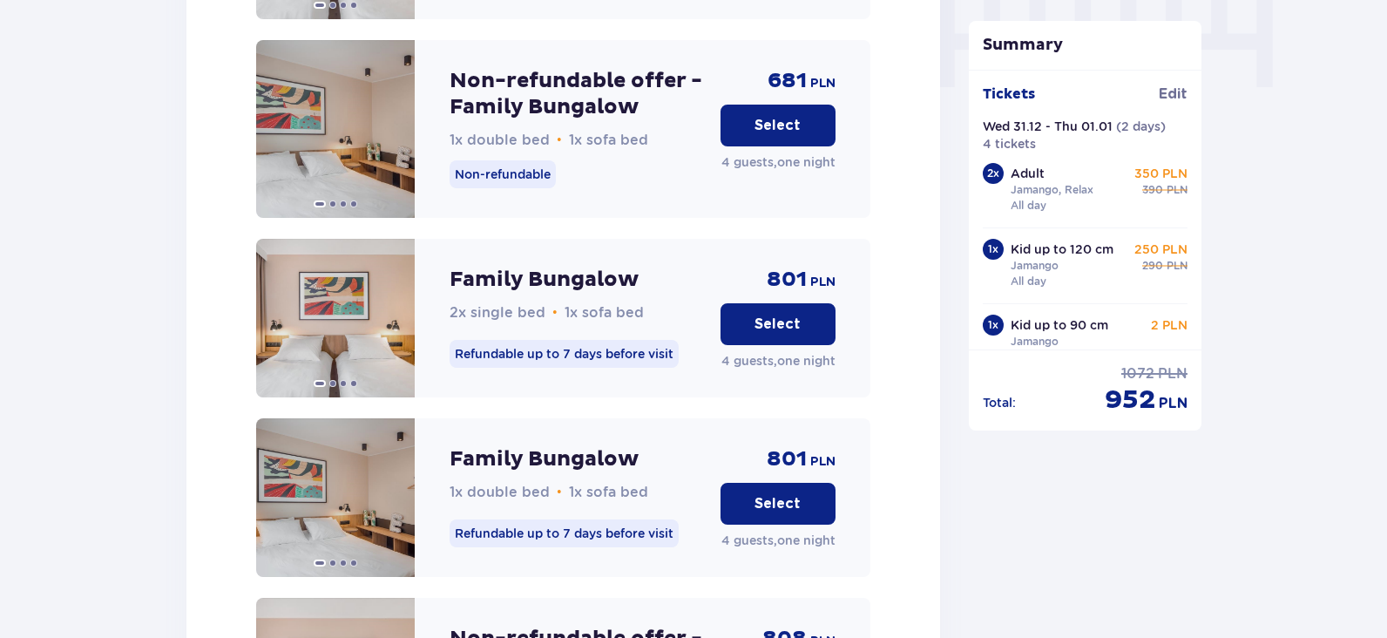
scroll to position [1620, 0]
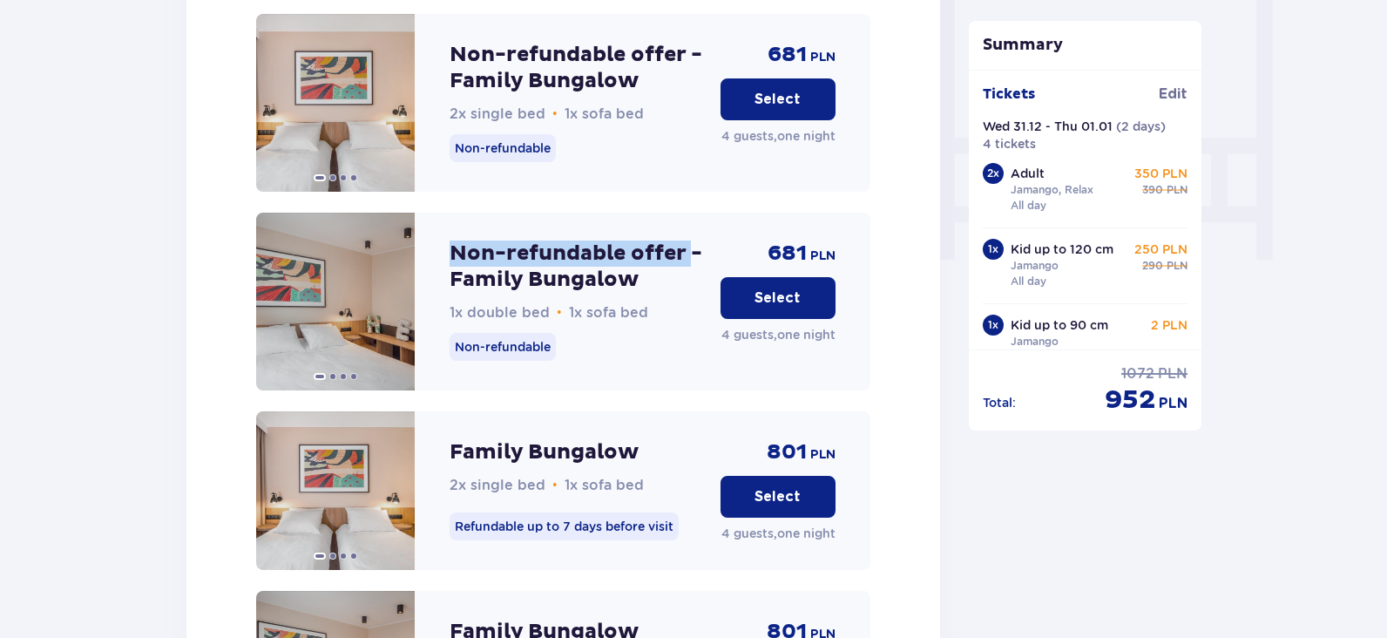
drag, startPoint x: 442, startPoint y: 234, endPoint x: 692, endPoint y: 227, distance: 250.2
click at [692, 227] on div "Non-refundable offer - Family Bungalow 1x double bed • 1x sofa bed Non-refundab…" at bounding box center [563, 302] width 614 height 178
copy p "Non-refundable offer"
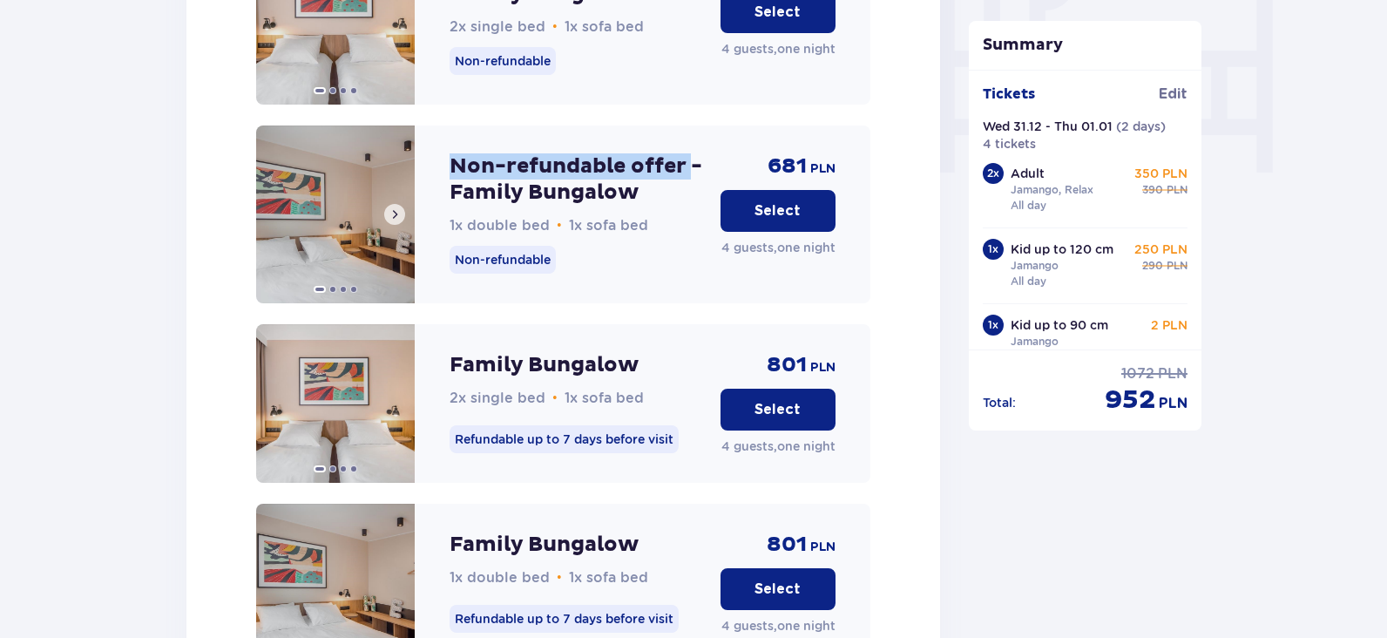
scroll to position [1359, 0]
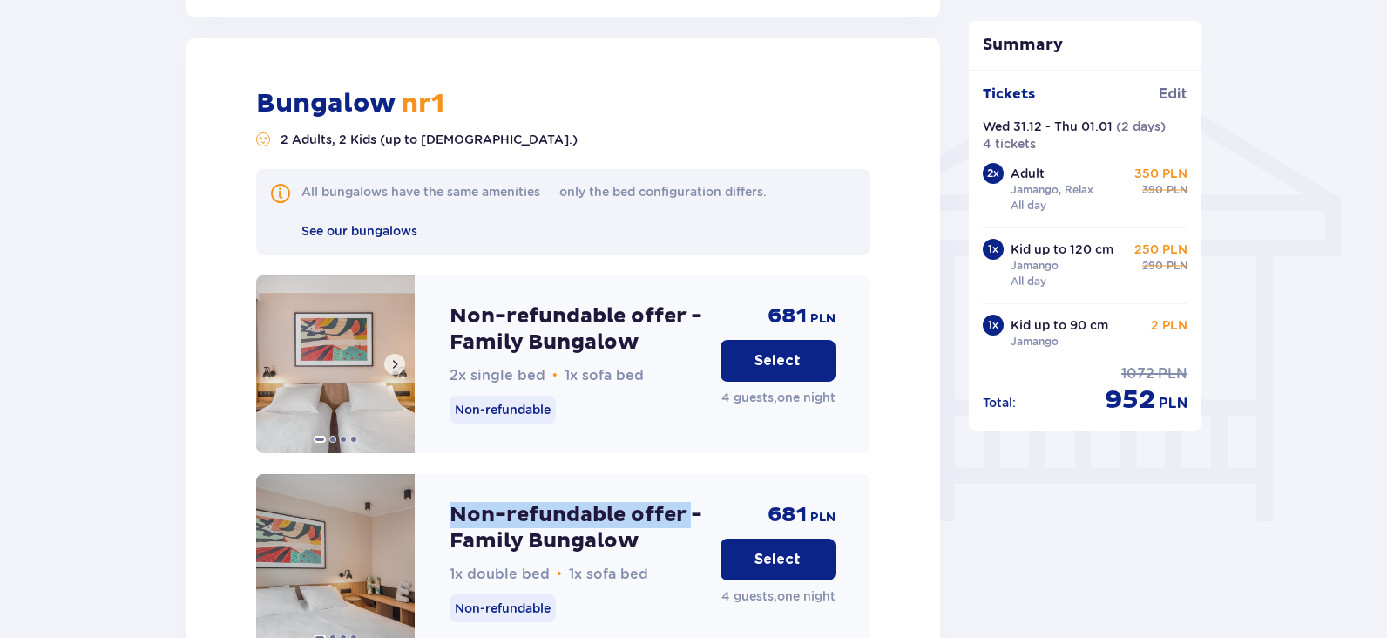
click at [355, 326] on img at bounding box center [335, 364] width 159 height 178
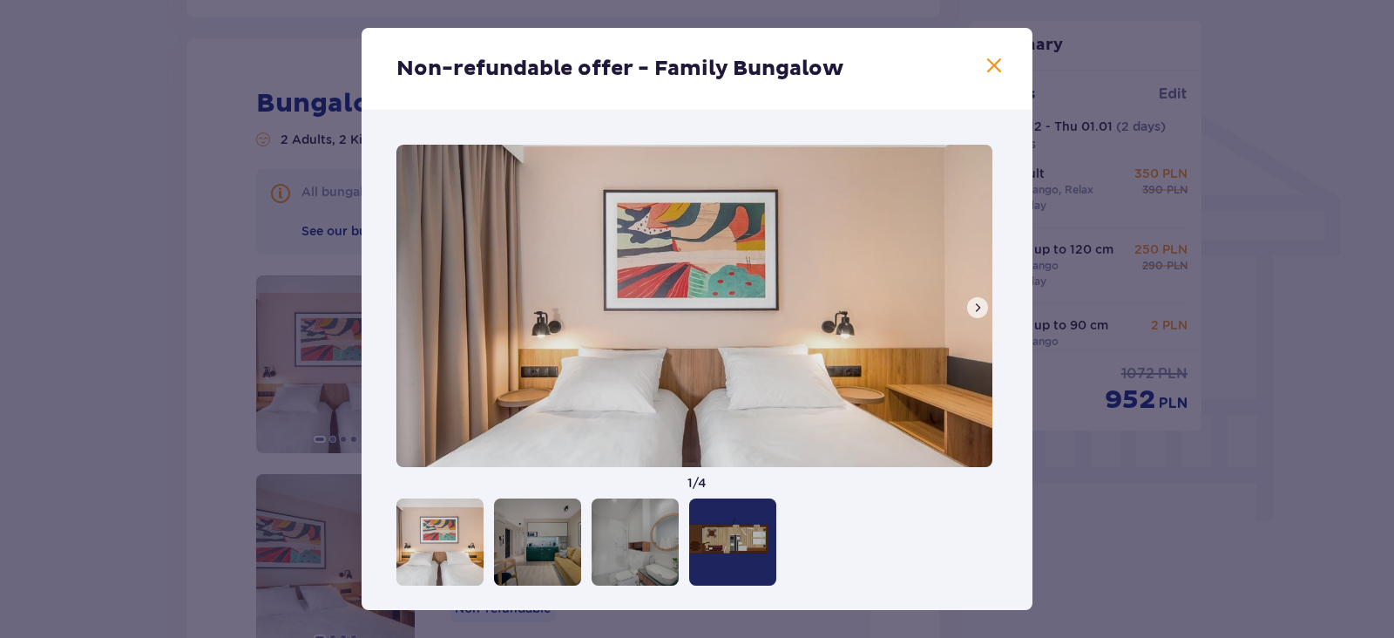
click at [514, 575] on div at bounding box center [537, 542] width 87 height 87
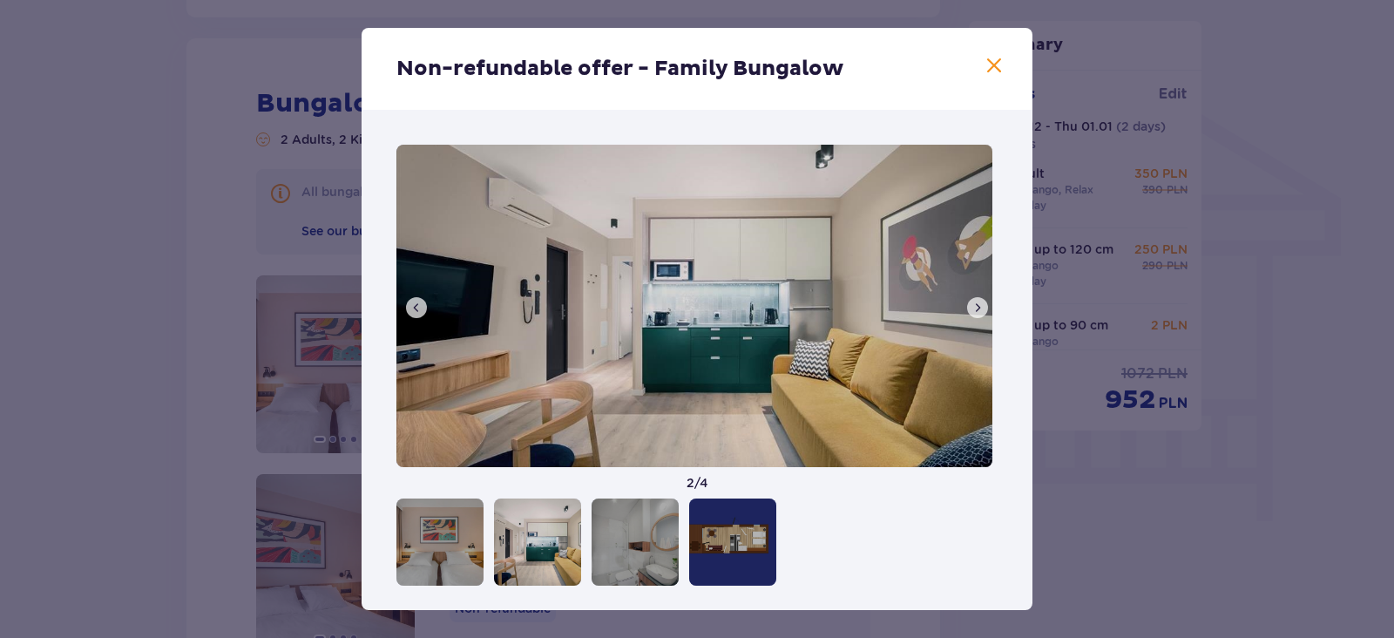
click at [625, 535] on div at bounding box center [635, 542] width 87 height 87
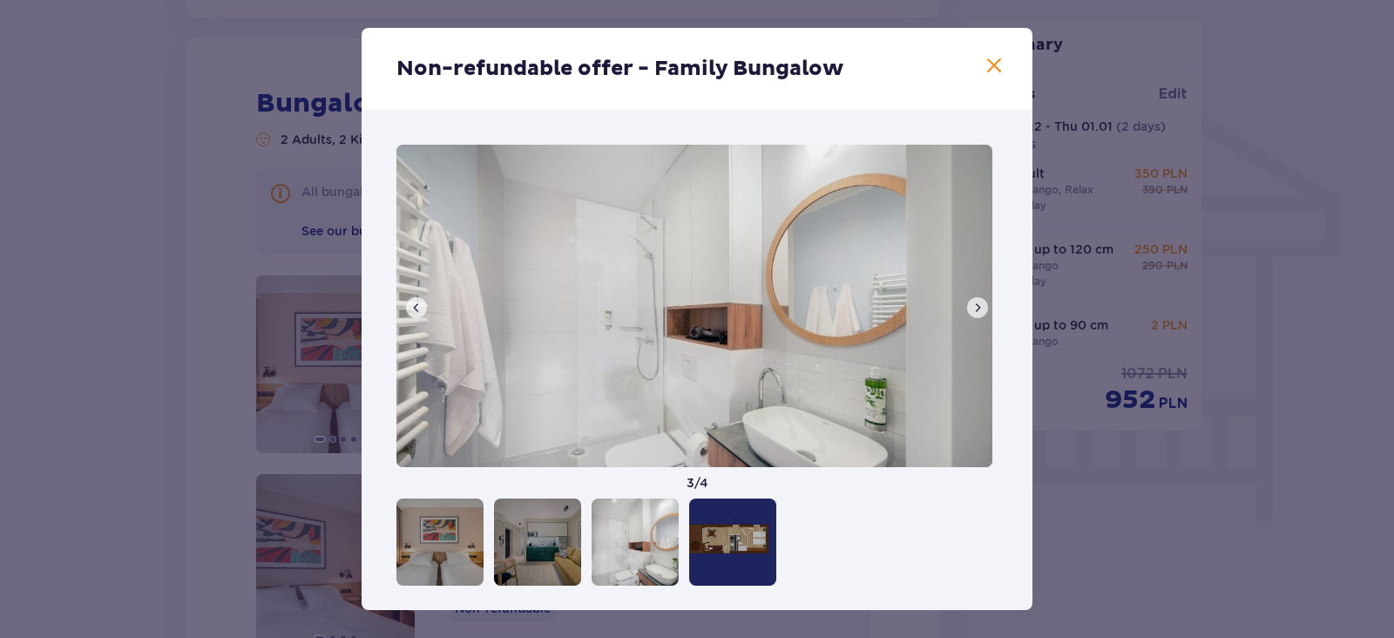
click at [728, 530] on div at bounding box center [732, 542] width 87 height 87
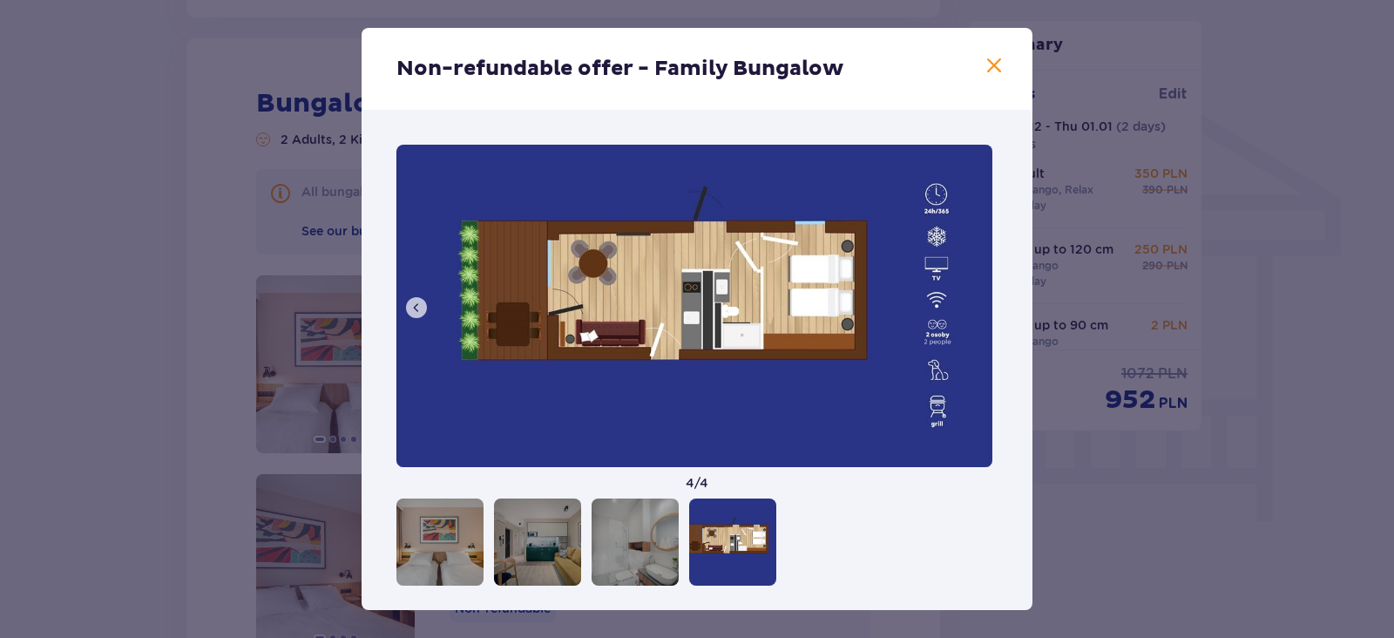
click at [989, 64] on span at bounding box center [994, 66] width 21 height 21
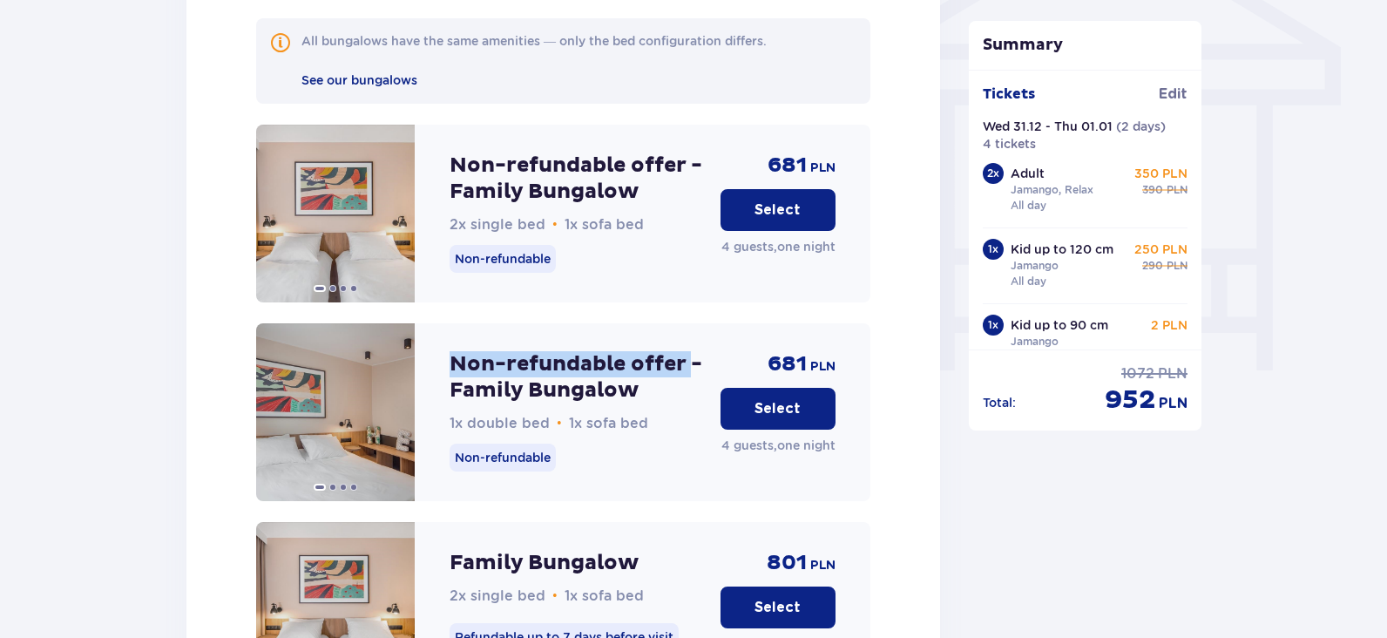
scroll to position [1620, 0]
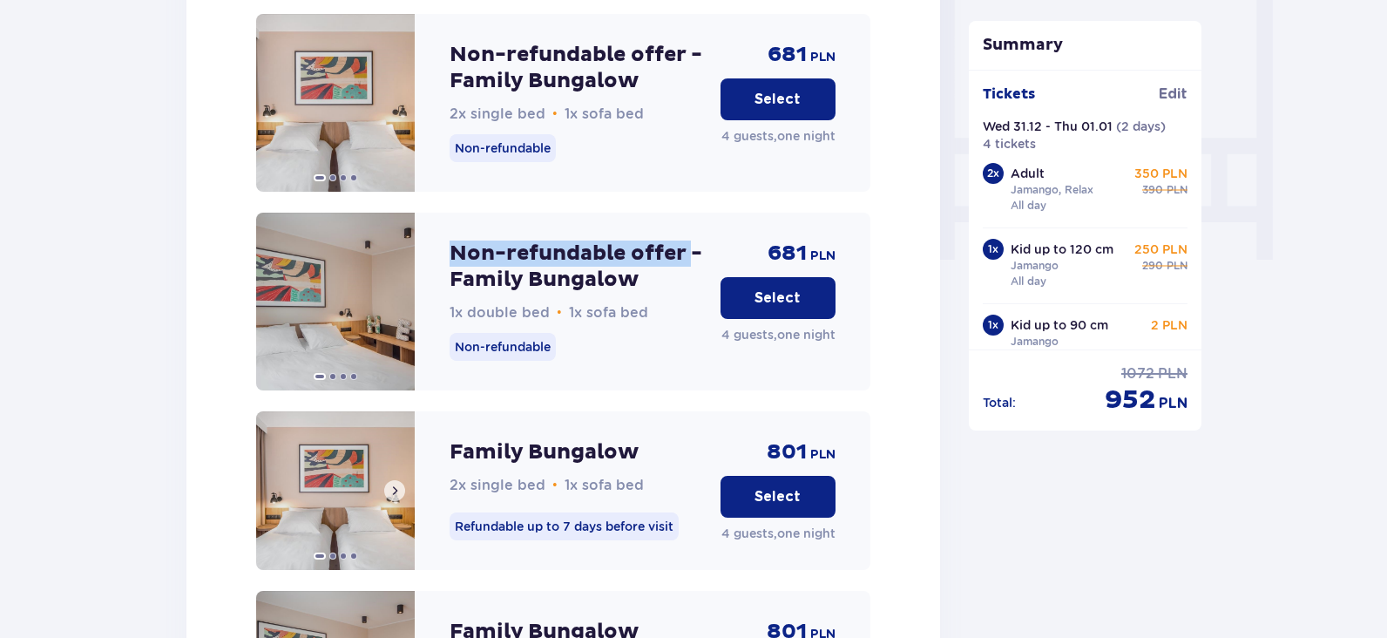
click at [370, 486] on img at bounding box center [335, 490] width 159 height 159
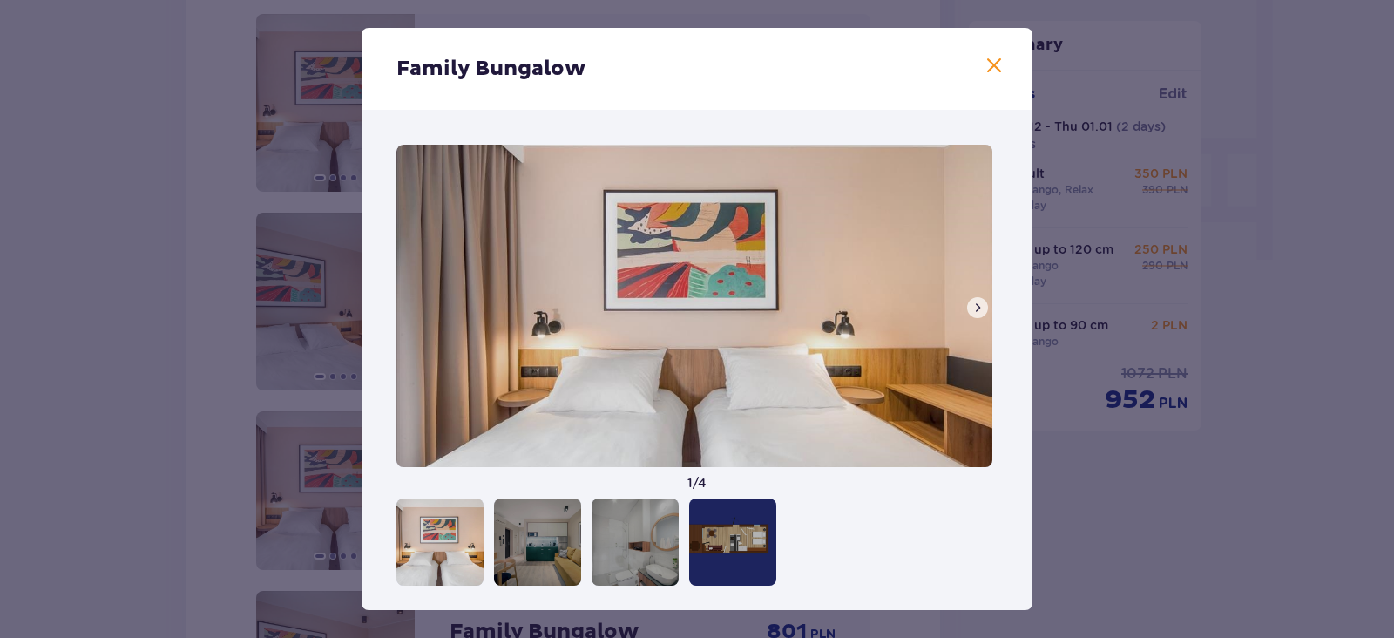
click at [546, 517] on div at bounding box center [537, 542] width 87 height 87
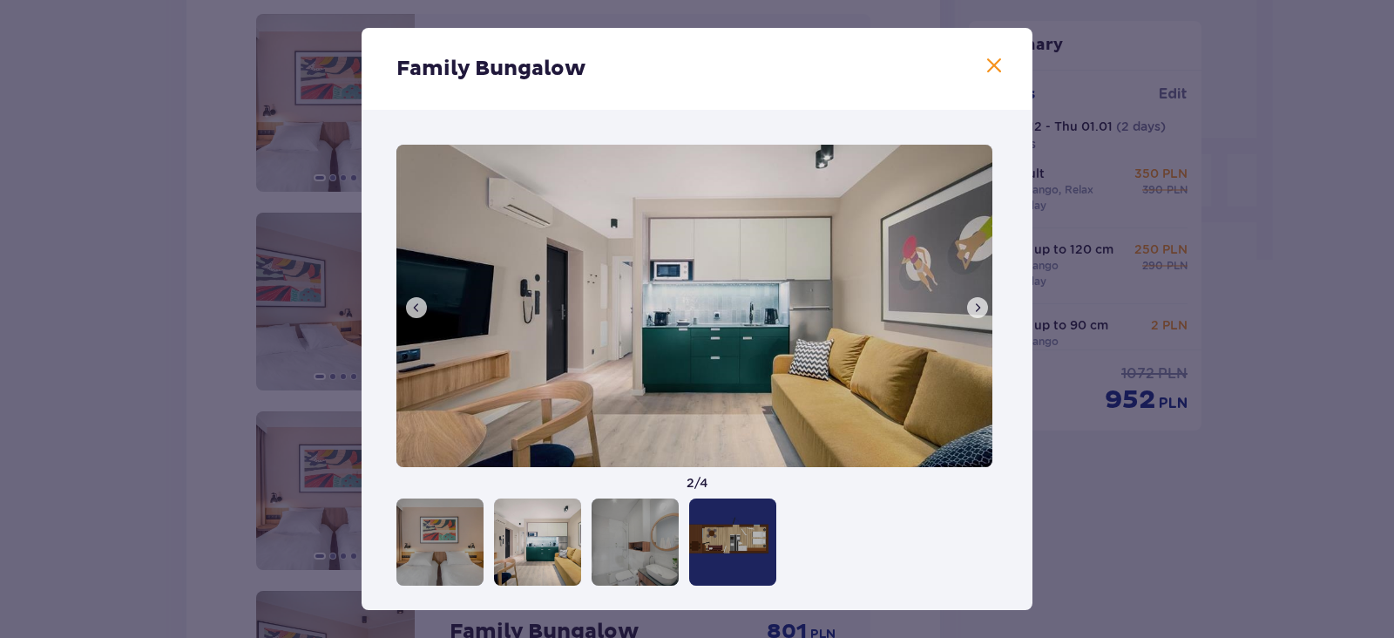
click at [618, 542] on div at bounding box center [635, 542] width 87 height 87
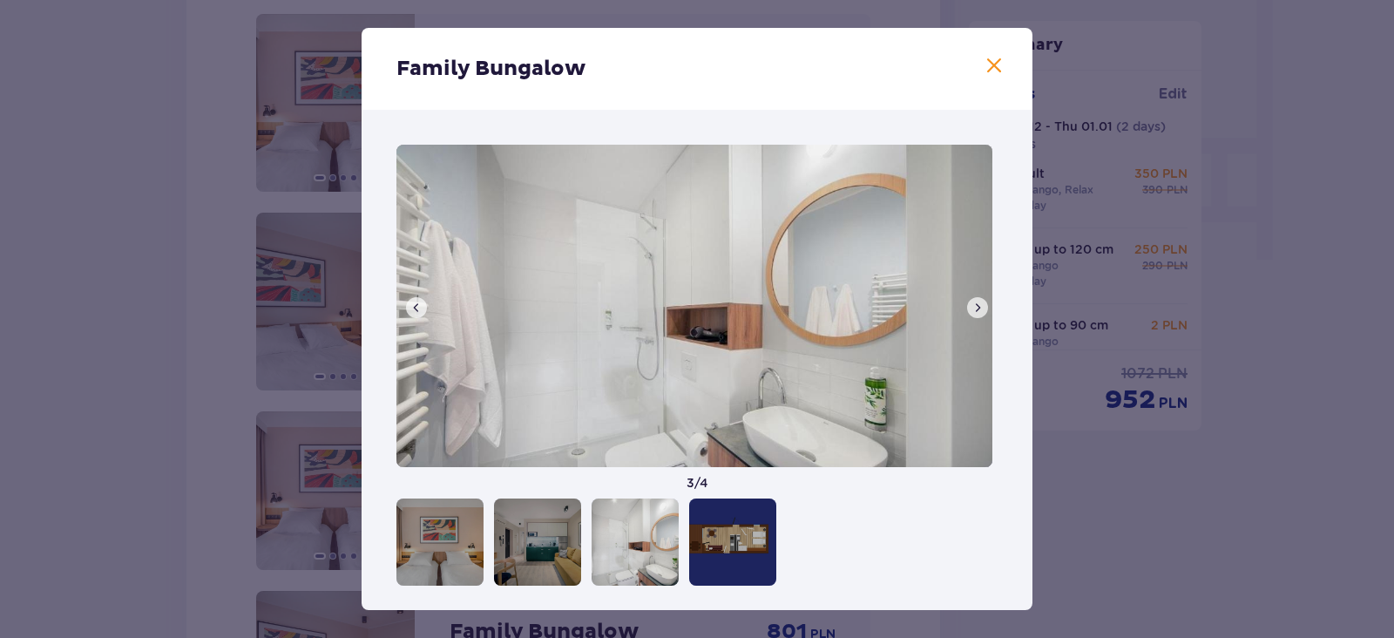
click at [721, 549] on div at bounding box center [732, 542] width 87 height 87
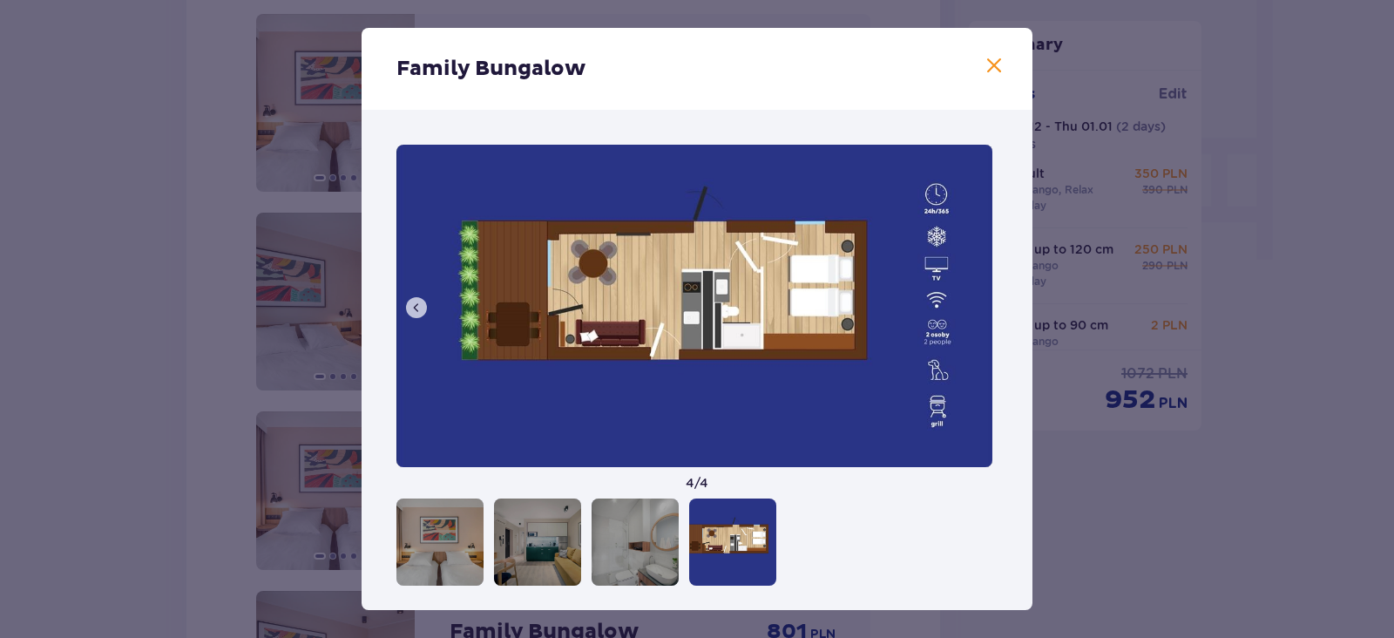
click at [987, 70] on span at bounding box center [994, 66] width 21 height 21
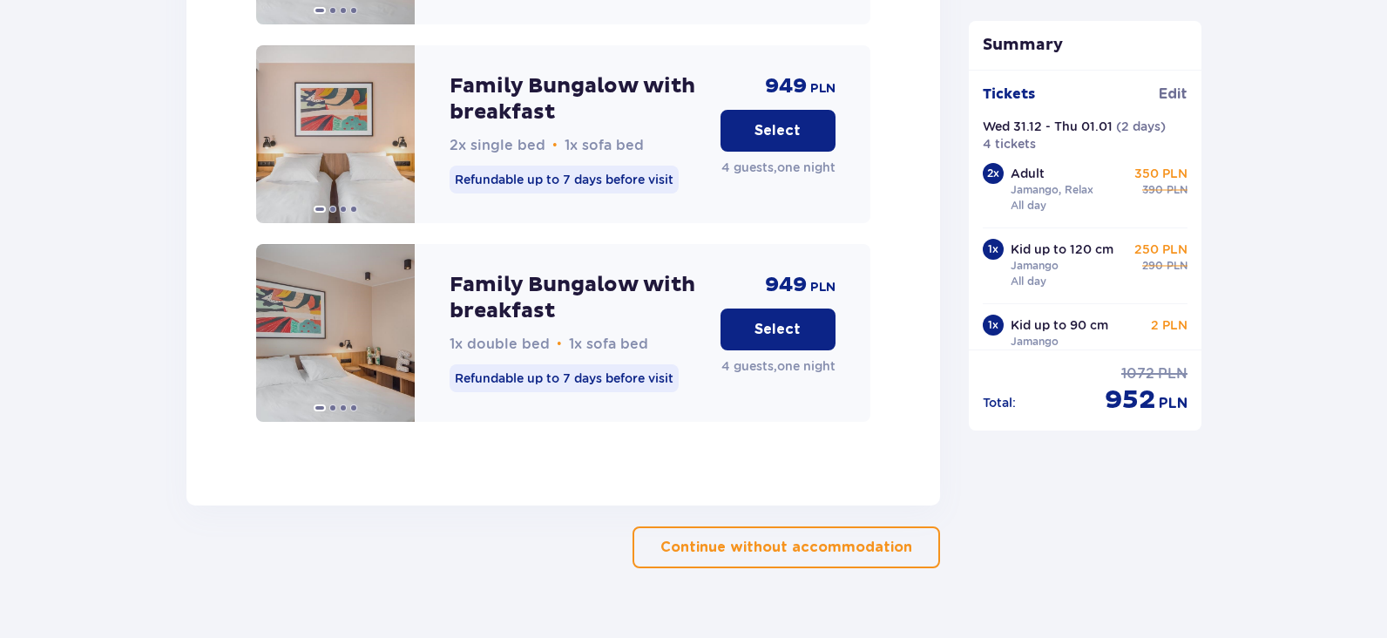
scroll to position [2812, 0]
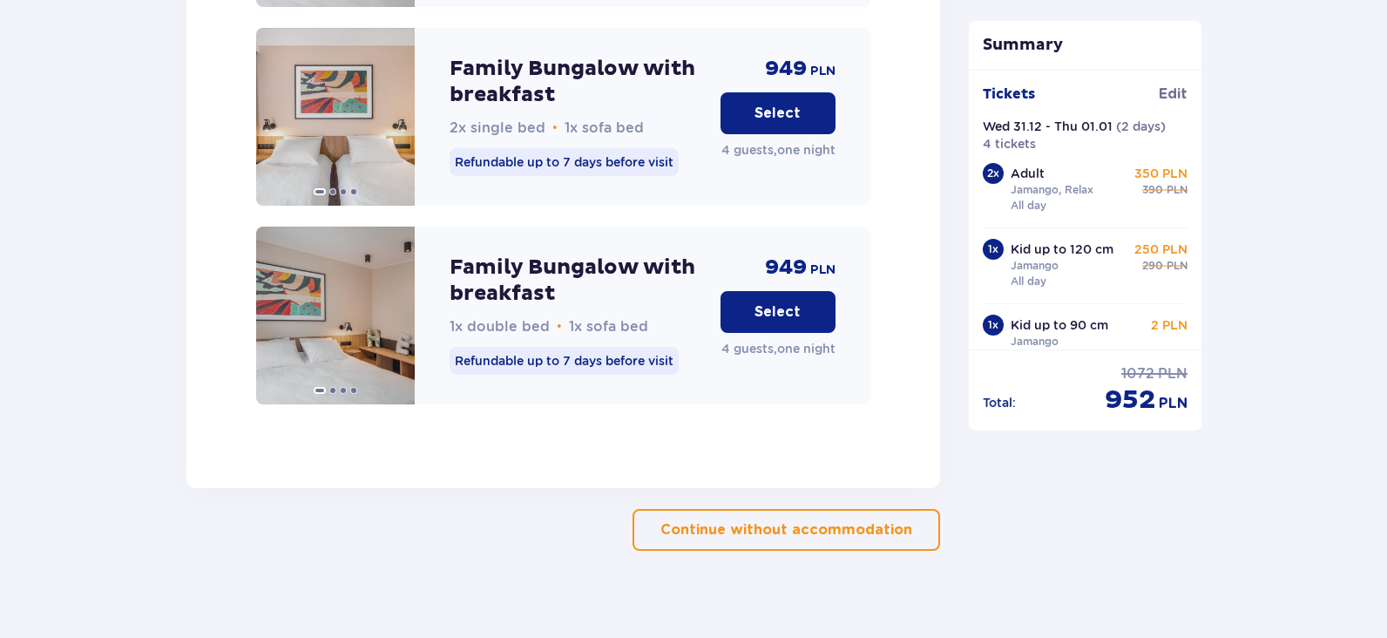
click at [819, 525] on button "Continue without accommodation" at bounding box center [787, 530] width 308 height 42
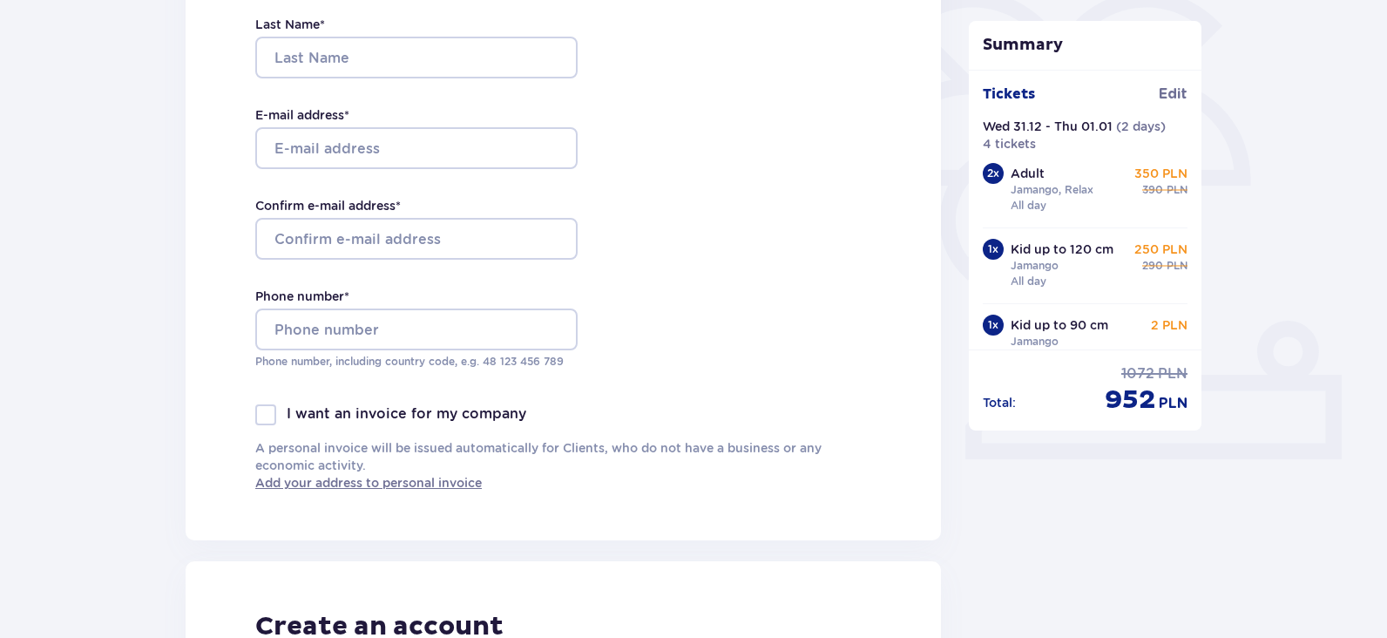
scroll to position [195, 0]
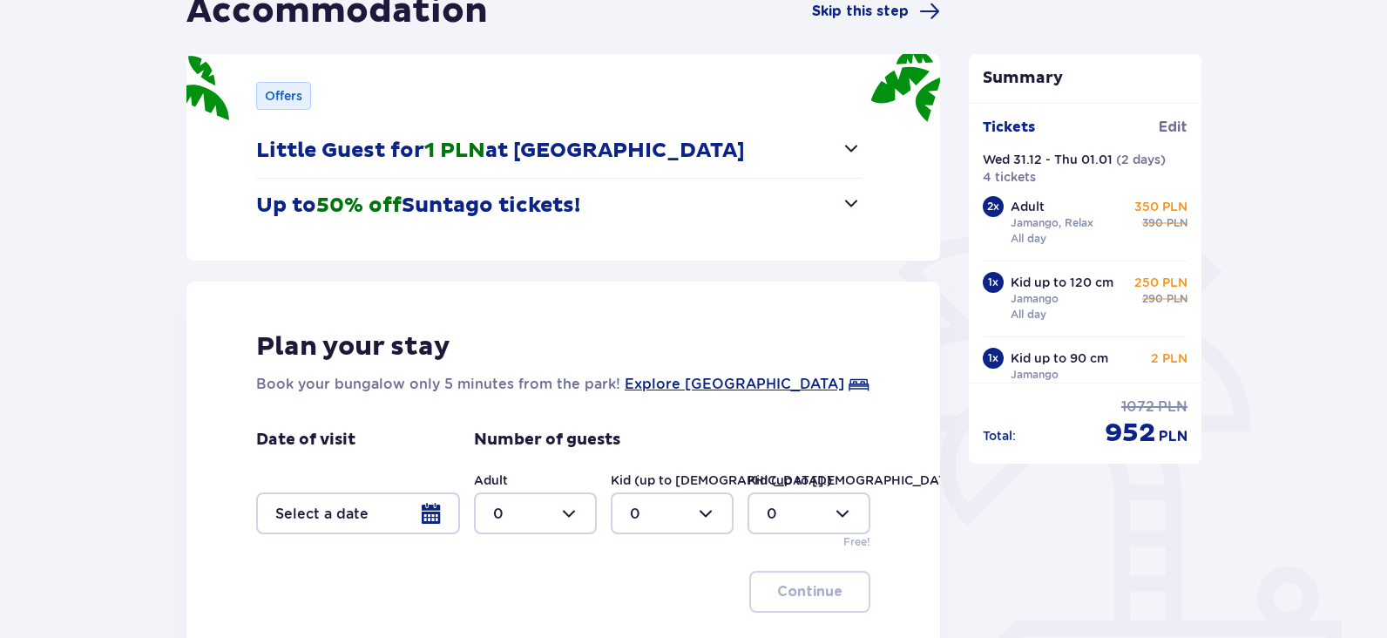
type input "0"
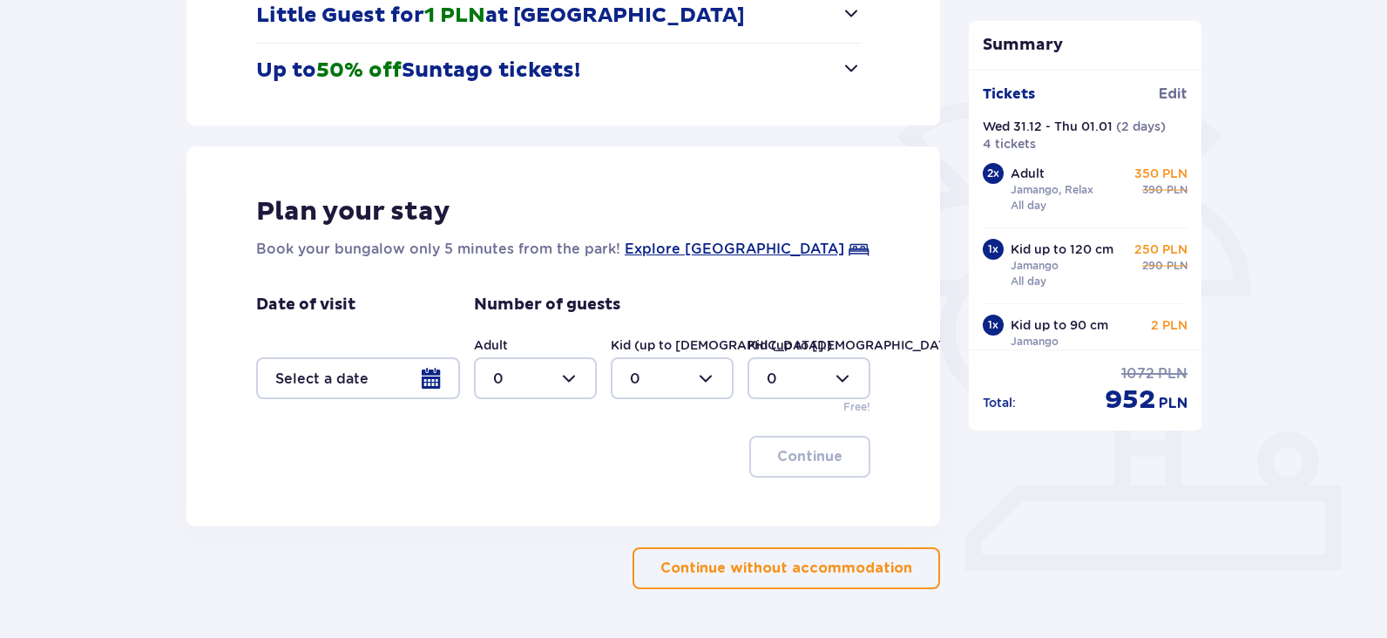
scroll to position [349, 0]
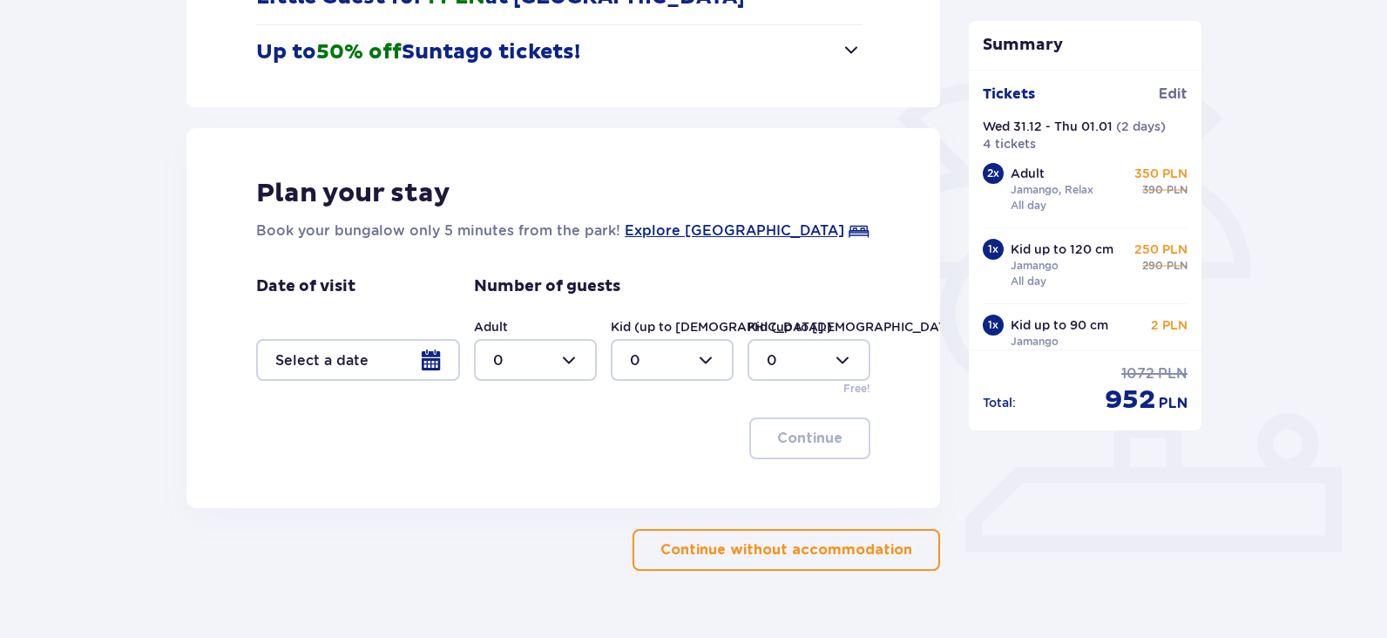
click at [387, 362] on div at bounding box center [358, 360] width 204 height 42
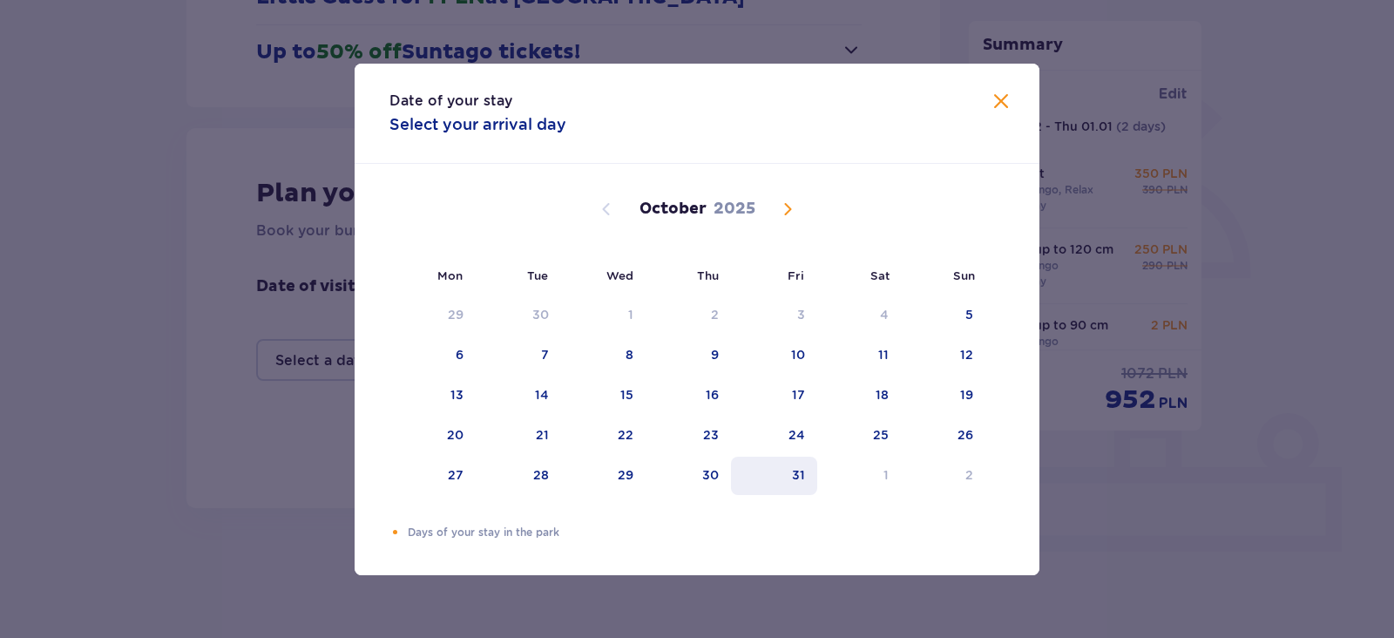
click at [787, 472] on div "31" at bounding box center [774, 476] width 86 height 38
click at [881, 473] on div "1" at bounding box center [860, 476] width 85 height 38
type input "[DATE] - [DATE]"
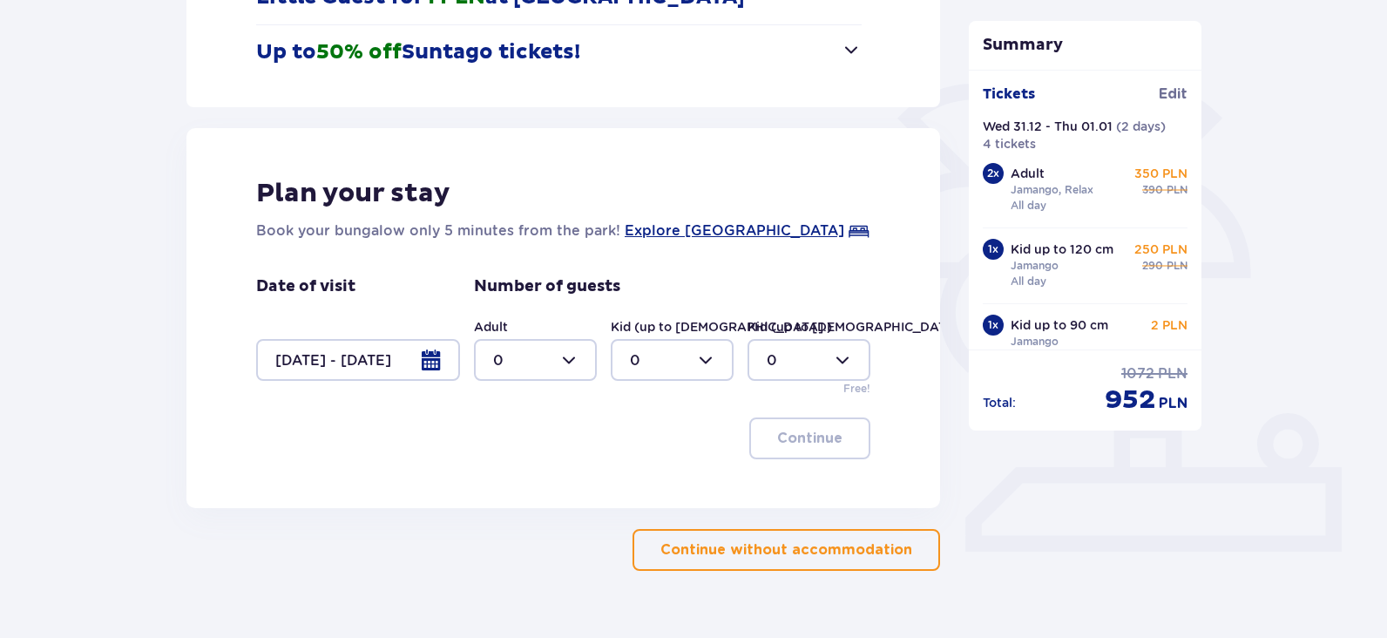
click at [534, 366] on div at bounding box center [535, 360] width 123 height 42
click at [507, 492] on div "2" at bounding box center [535, 486] width 85 height 19
type input "2"
click at [648, 362] on div at bounding box center [672, 360] width 123 height 42
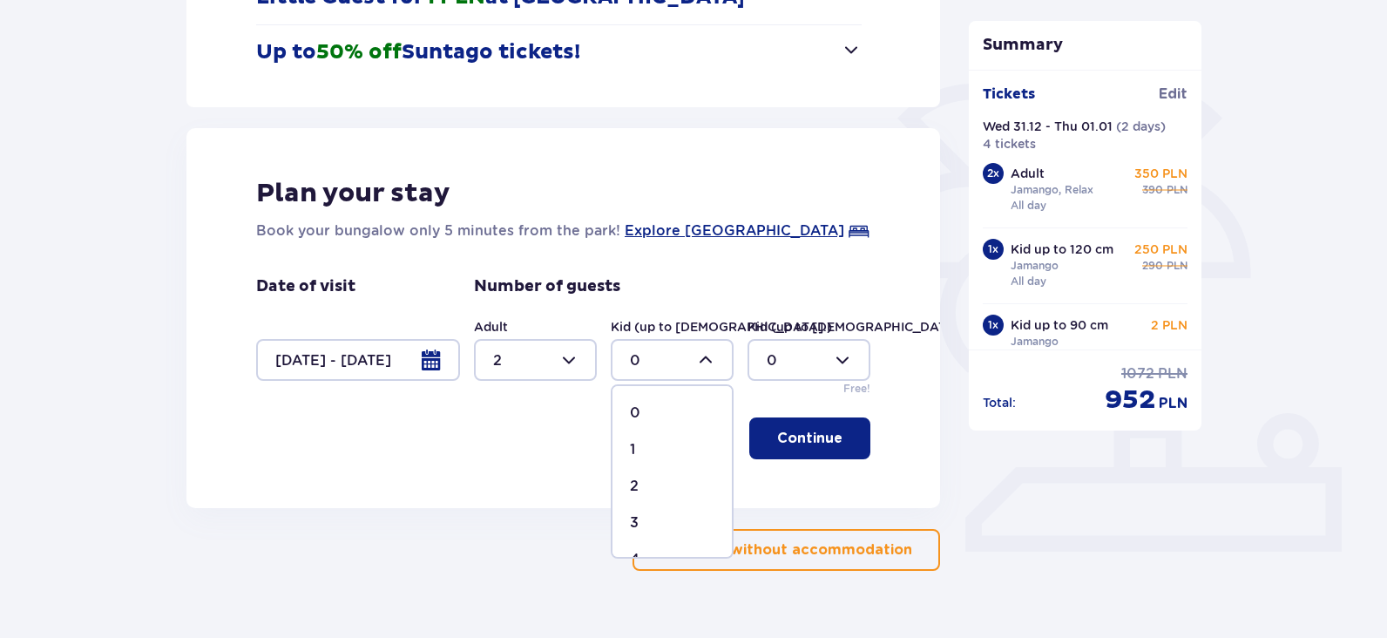
click at [631, 485] on p "2" at bounding box center [634, 486] width 9 height 19
type input "2"
click at [804, 435] on p "Continue" at bounding box center [809, 438] width 65 height 19
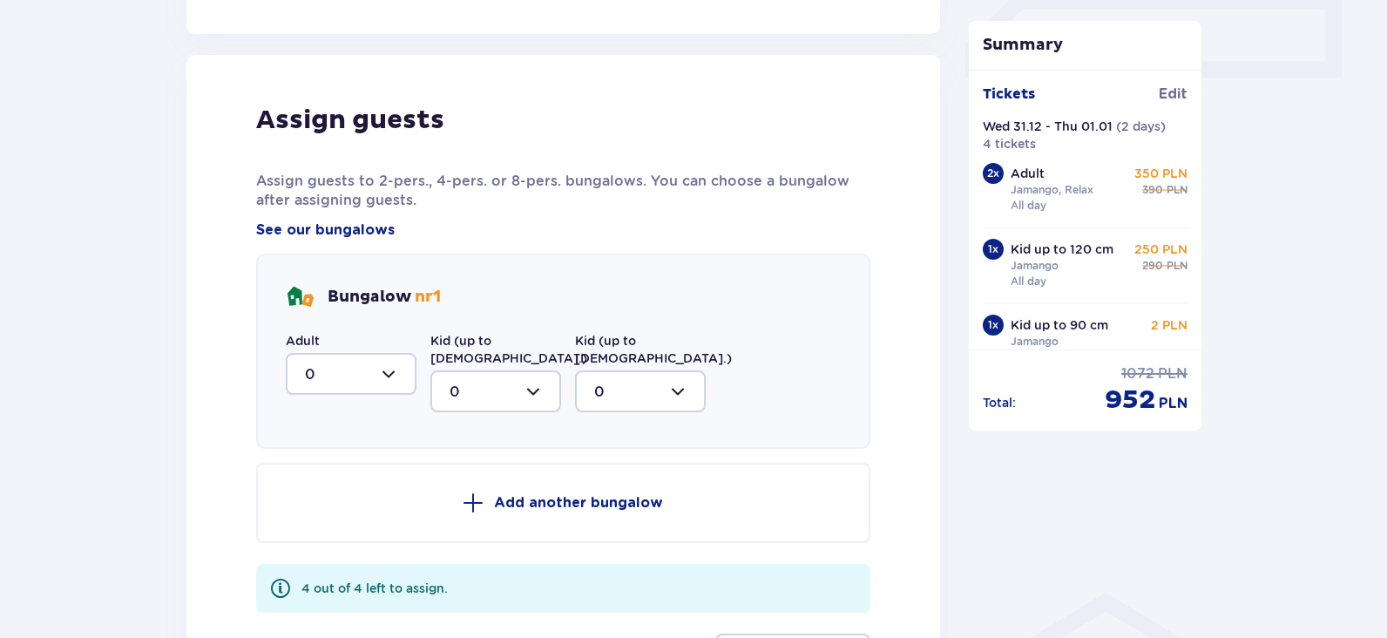
scroll to position [797, 0]
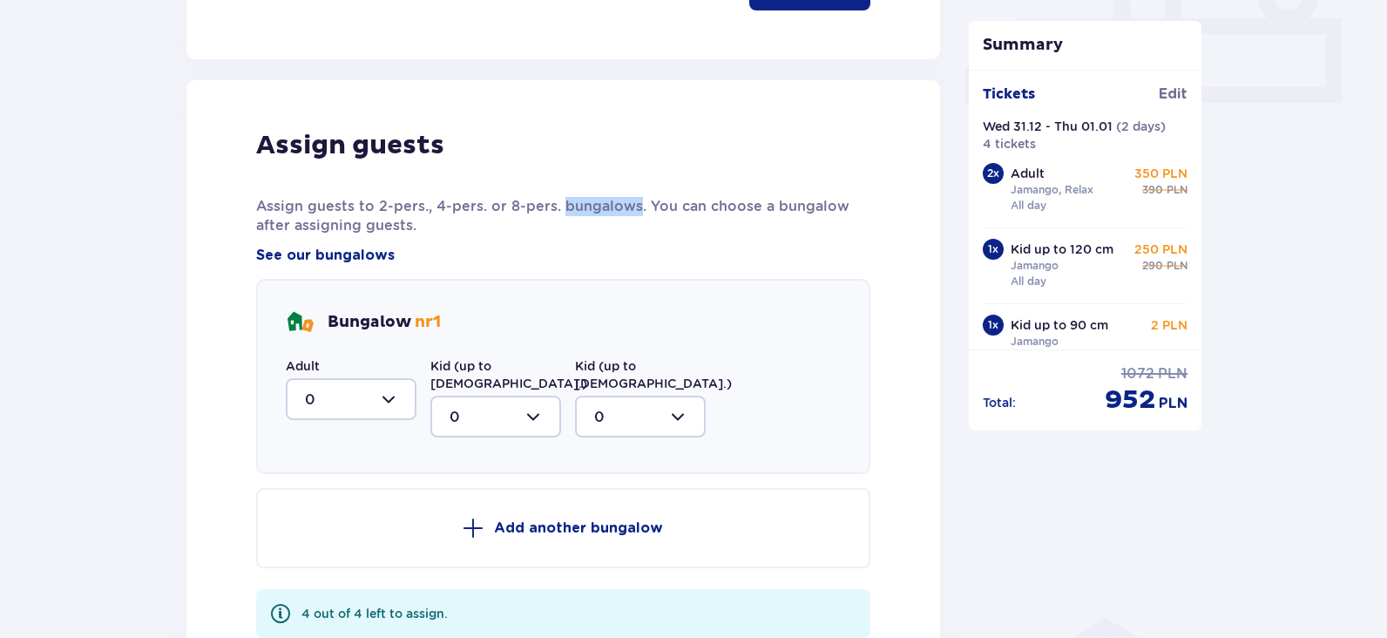
drag, startPoint x: 628, startPoint y: 207, endPoint x: 560, endPoint y: 206, distance: 68.0
click at [560, 206] on p "Assign guests to 2-pers., 4-pers. or 8-pers. bungalows. You can choose a bungal…" at bounding box center [563, 216] width 614 height 38
copy p "bungalows"
click at [405, 406] on div at bounding box center [351, 399] width 131 height 42
click at [316, 528] on div "2" at bounding box center [351, 525] width 92 height 19
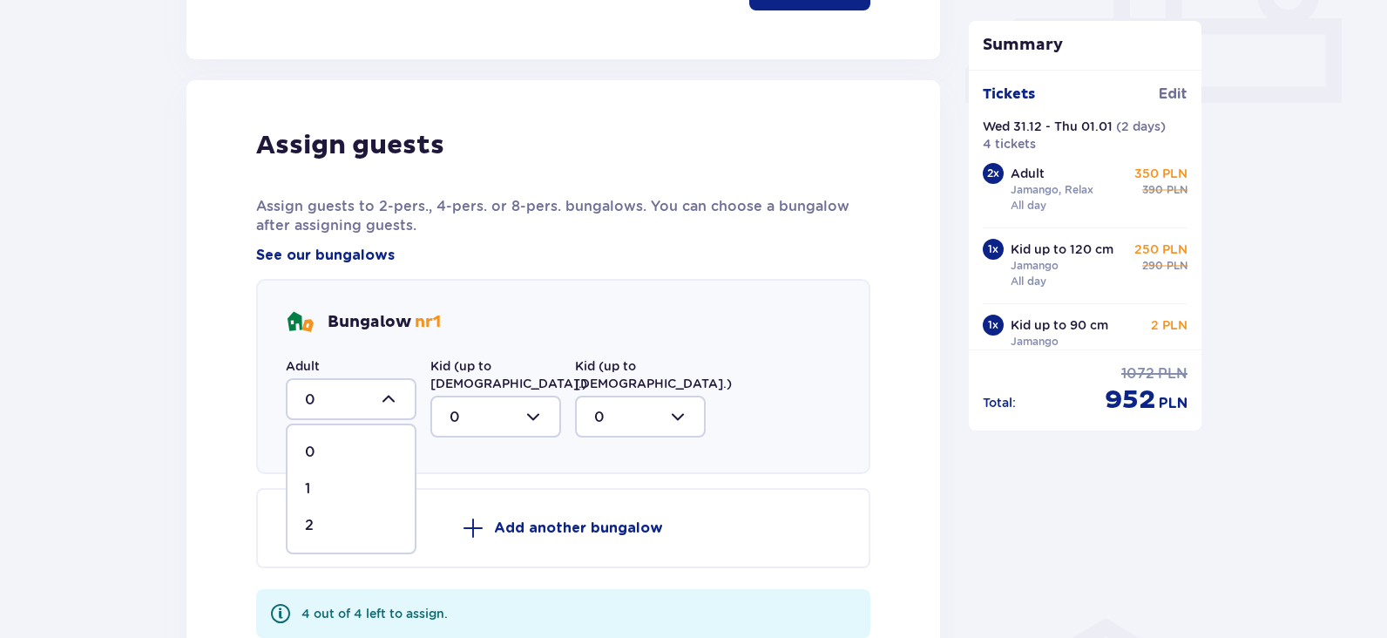
type input "2"
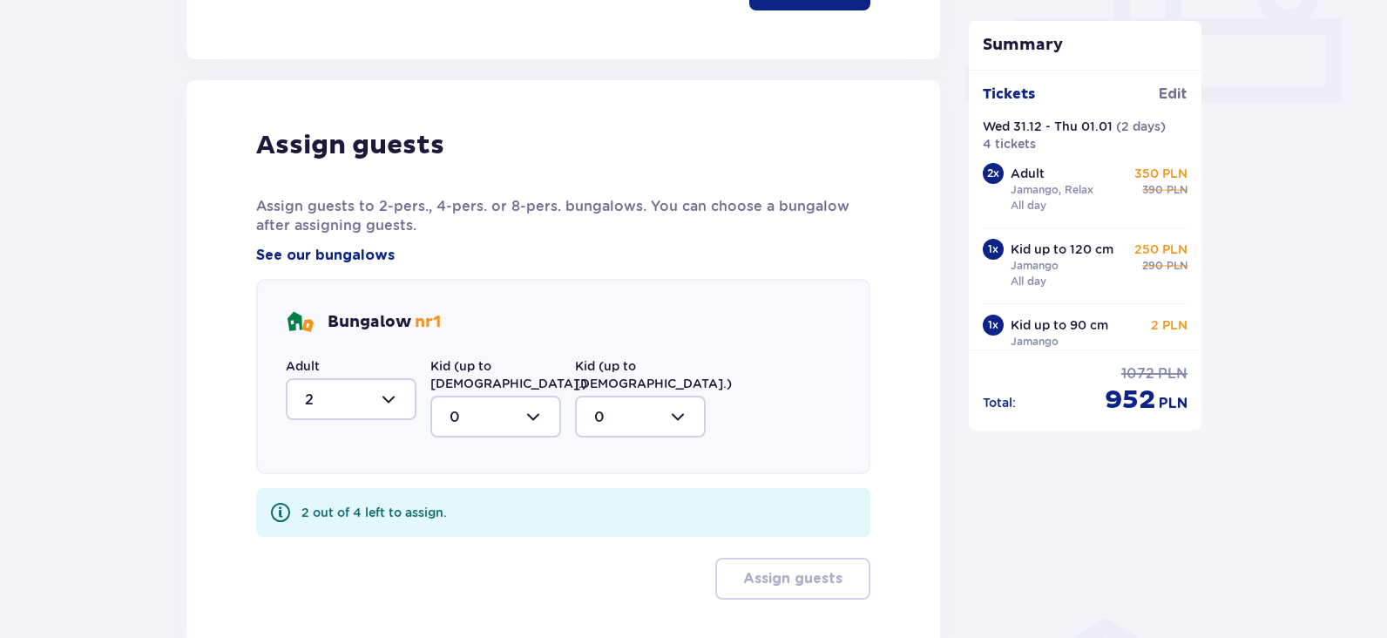
click at [534, 403] on div at bounding box center [496, 417] width 131 height 42
drag, startPoint x: 470, startPoint y: 530, endPoint x: 474, endPoint y: 516, distance: 14.6
click at [470, 533] on div "2" at bounding box center [496, 542] width 92 height 19
type input "2"
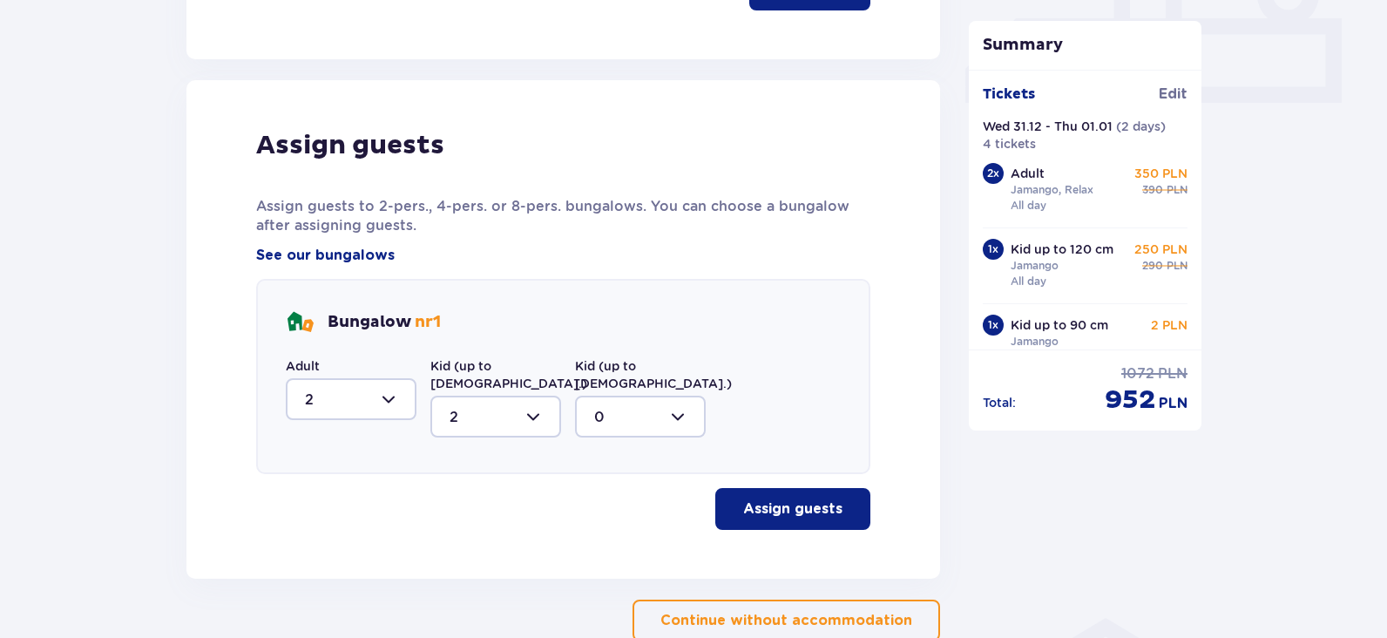
click at [806, 499] on p "Assign guests" at bounding box center [792, 508] width 99 height 19
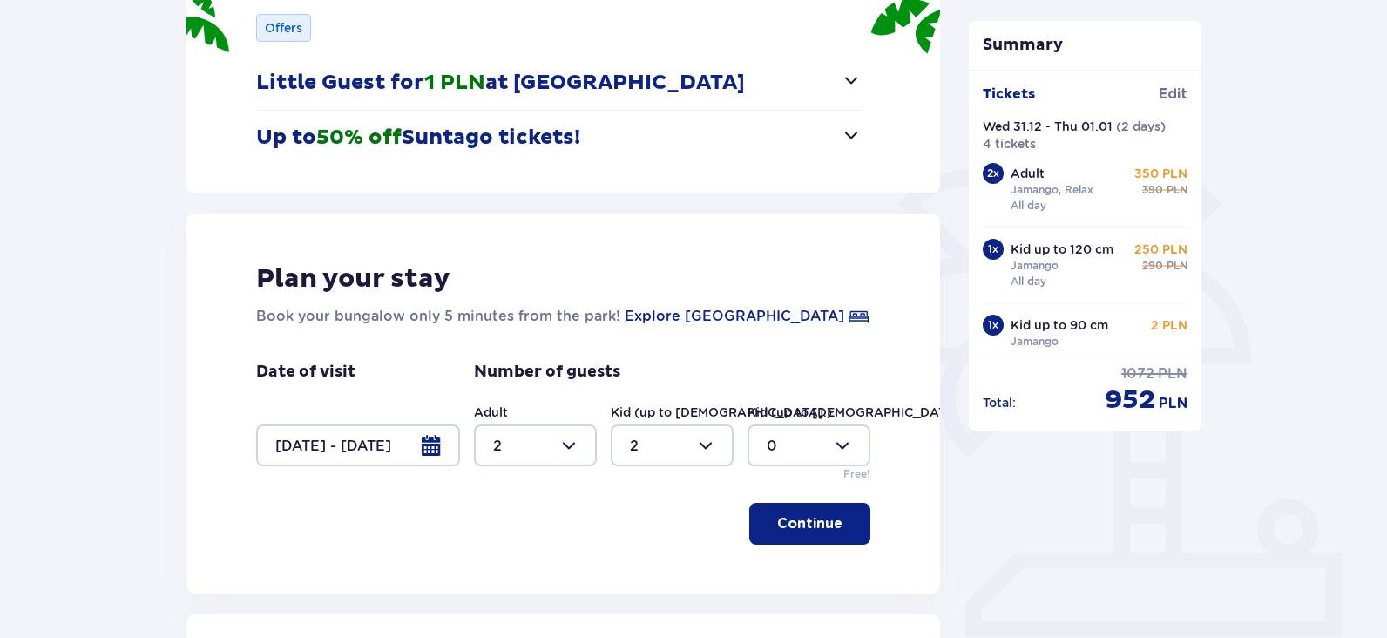
scroll to position [0, 0]
